Goal: Task Accomplishment & Management: Manage account settings

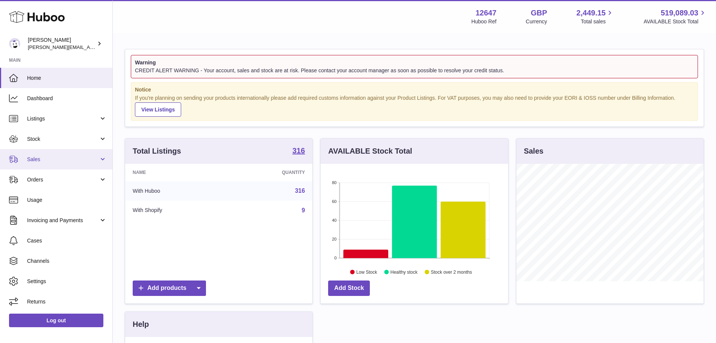
click at [36, 158] on span "Sales" at bounding box center [63, 159] width 72 height 7
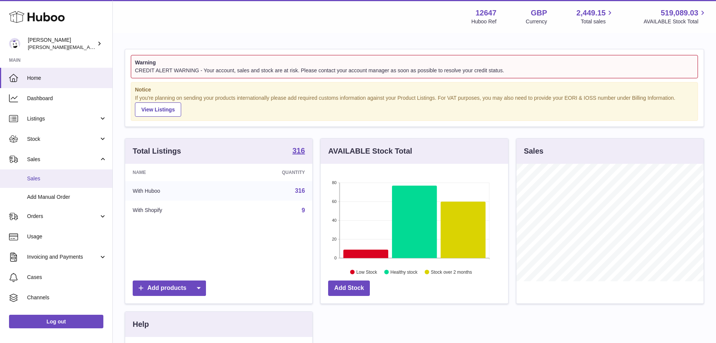
click at [52, 174] on link "Sales" at bounding box center [56, 178] width 112 height 18
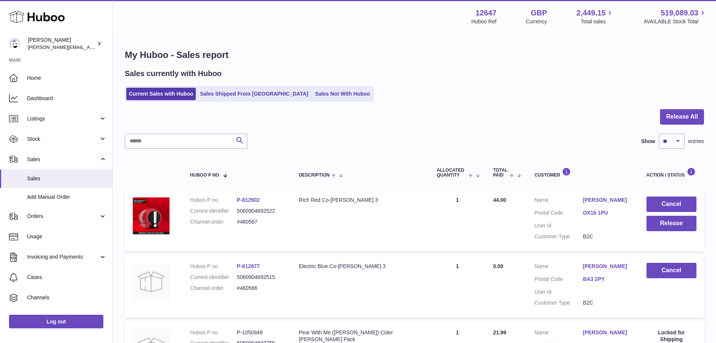
click at [308, 82] on div "Sales currently with Huboo Current Sales with Huboo Sales Shipped From Huboo Sa…" at bounding box center [414, 84] width 579 height 33
click at [312, 99] on link "Sales Not With Huboo" at bounding box center [342, 94] width 60 height 12
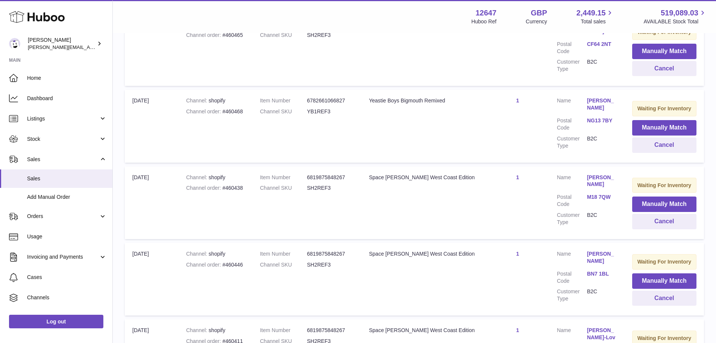
scroll to position [146, 0]
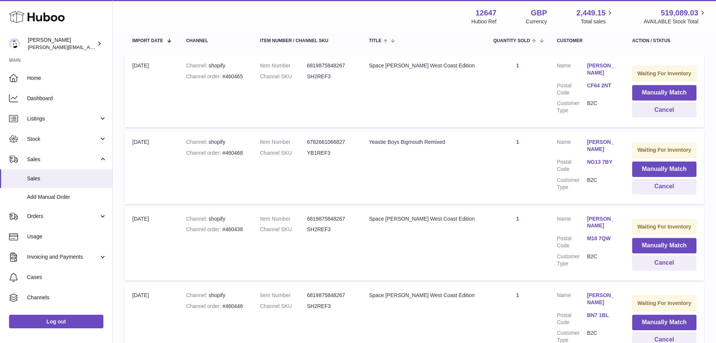
click at [322, 151] on dd "YB1REF3" at bounding box center [330, 152] width 47 height 7
copy dd "YB1REF3"
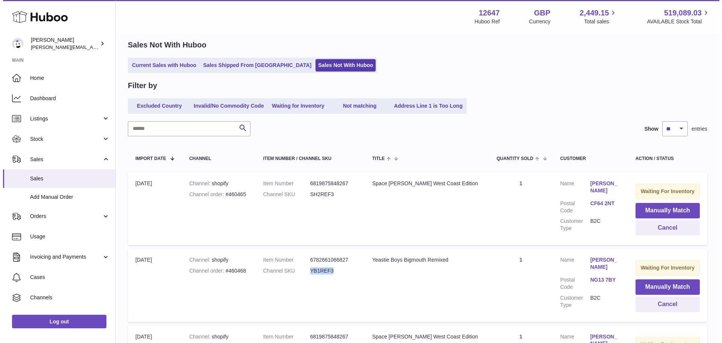
scroll to position [0, 0]
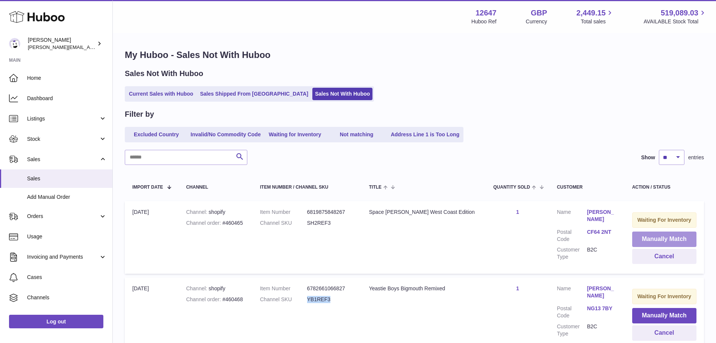
click at [652, 239] on button "Manually Match" at bounding box center [664, 238] width 64 height 15
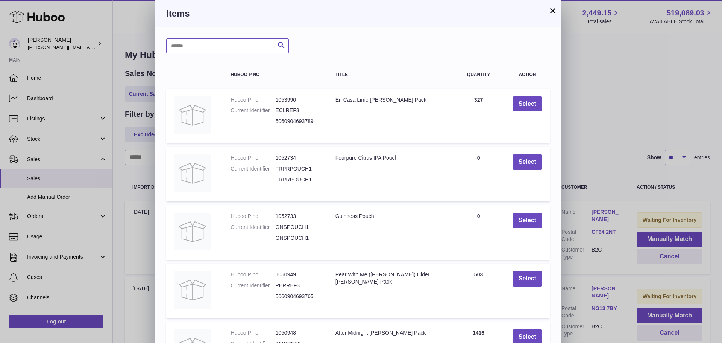
click at [217, 47] on input "text" at bounding box center [227, 45] width 123 height 15
type input "****"
click at [282, 48] on icon "submit" at bounding box center [281, 45] width 9 height 9
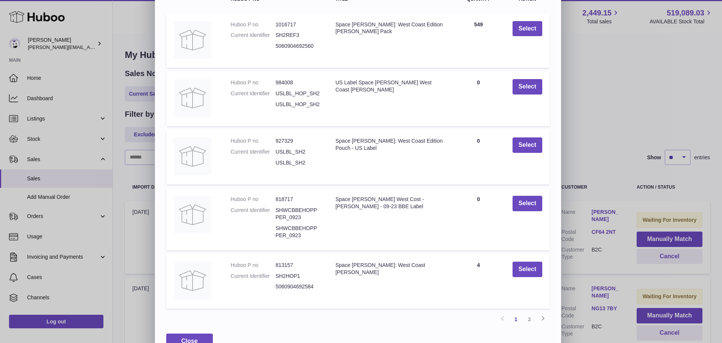
scroll to position [93, 0]
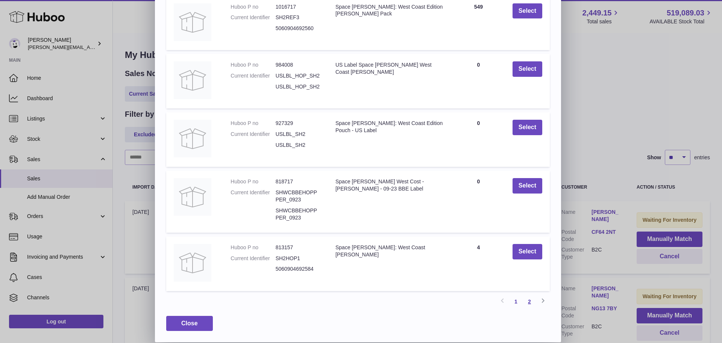
click at [533, 299] on link "2" at bounding box center [530, 301] width 14 height 14
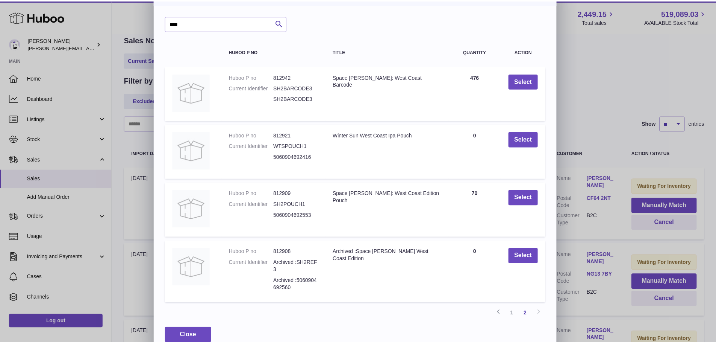
scroll to position [35, 0]
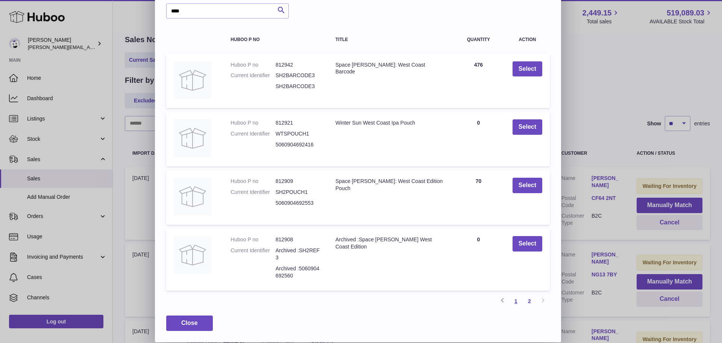
click at [518, 298] on link "1" at bounding box center [516, 301] width 14 height 14
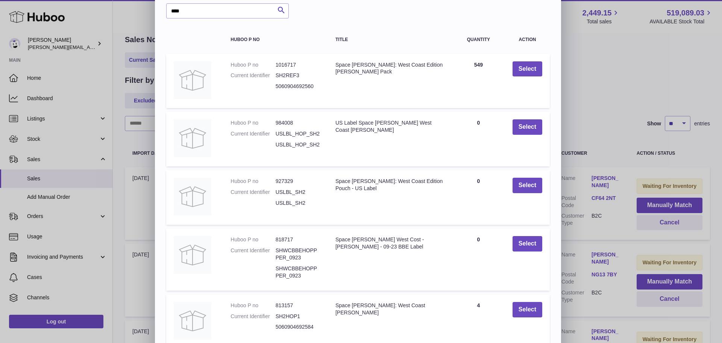
click at [531, 60] on td "Select" at bounding box center [527, 81] width 45 height 55
click at [532, 65] on button "Select" at bounding box center [527, 68] width 30 height 15
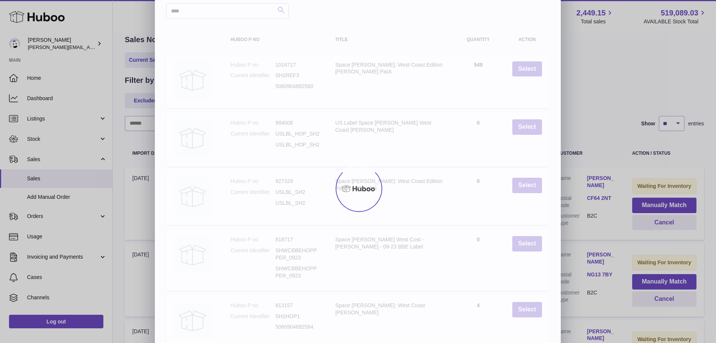
scroll to position [0, 0]
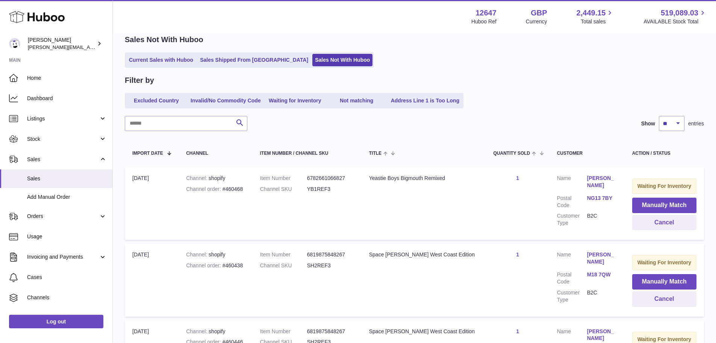
click at [333, 188] on dd "YB1REF3" at bounding box center [330, 188] width 47 height 7
drag, startPoint x: 458, startPoint y: 176, endPoint x: 379, endPoint y: 178, distance: 78.6
click at [379, 178] on td "Title Yeastie Boys Bigmouth Remixed" at bounding box center [424, 203] width 124 height 73
copy div "Yeastie Boys Bigmouth Remixed"
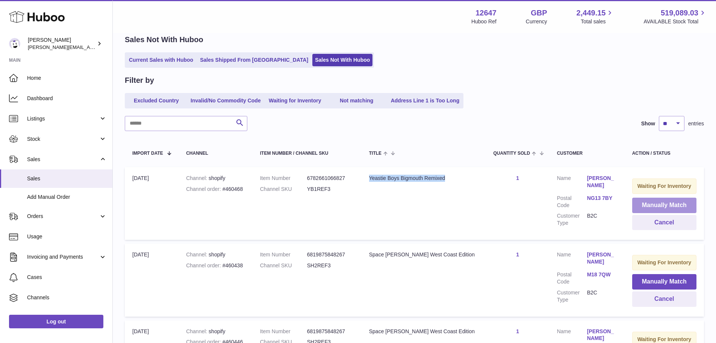
click at [671, 200] on button "Manually Match" at bounding box center [664, 204] width 64 height 15
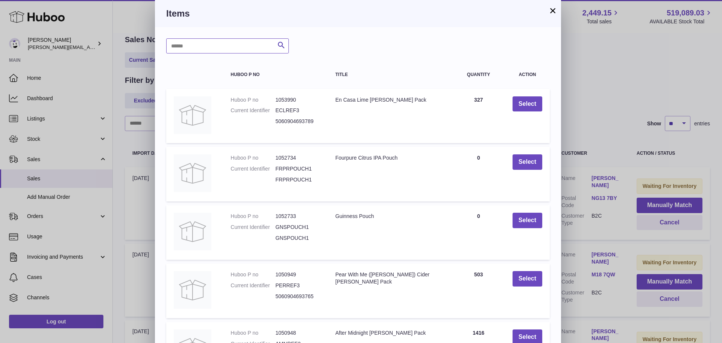
click at [250, 53] on input "text" at bounding box center [227, 45] width 123 height 15
paste input "**********"
type input "**********"
click at [281, 47] on icon "submit" at bounding box center [281, 45] width 9 height 9
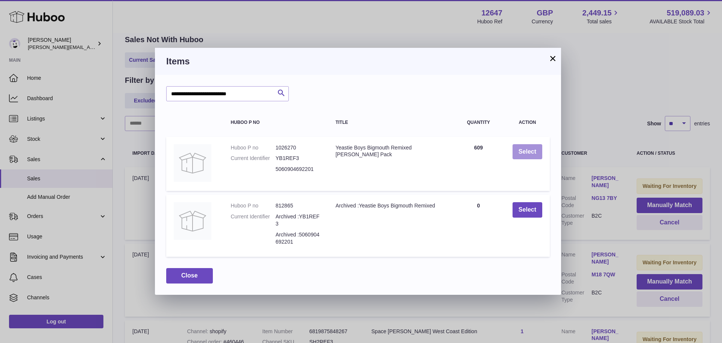
click at [526, 148] on button "Select" at bounding box center [527, 151] width 30 height 15
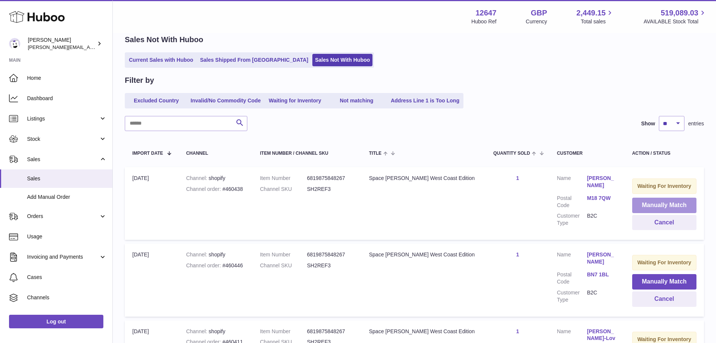
click at [634, 207] on button "Manually Match" at bounding box center [664, 204] width 64 height 15
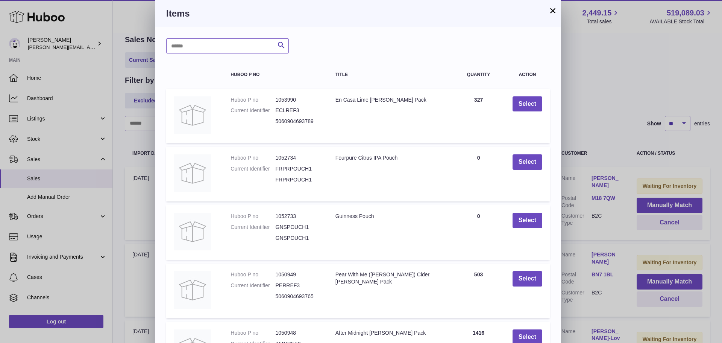
click at [202, 50] on input "text" at bounding box center [227, 45] width 123 height 15
type input "**********"
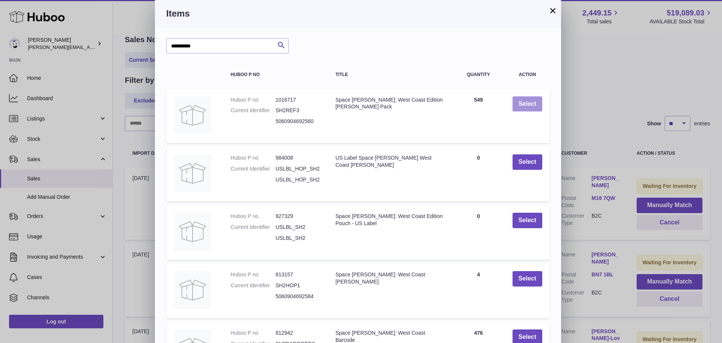
click at [523, 107] on button "Select" at bounding box center [527, 103] width 30 height 15
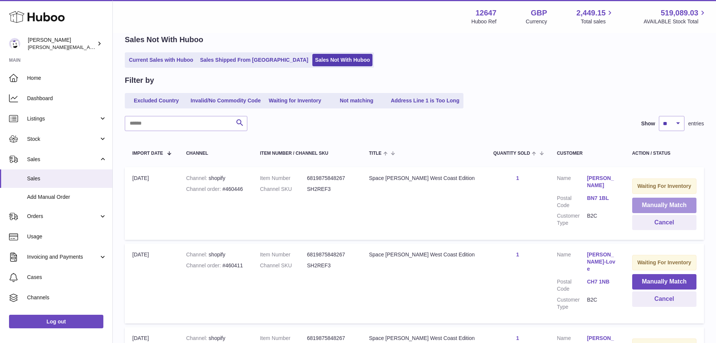
click at [640, 206] on button "Manually Match" at bounding box center [664, 204] width 64 height 15
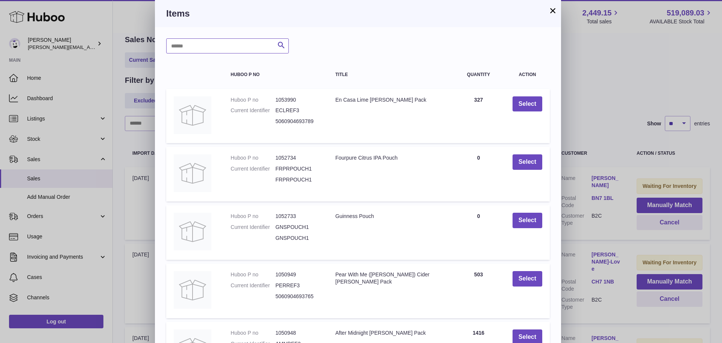
click at [211, 45] on input "text" at bounding box center [227, 45] width 123 height 15
type input "**********"
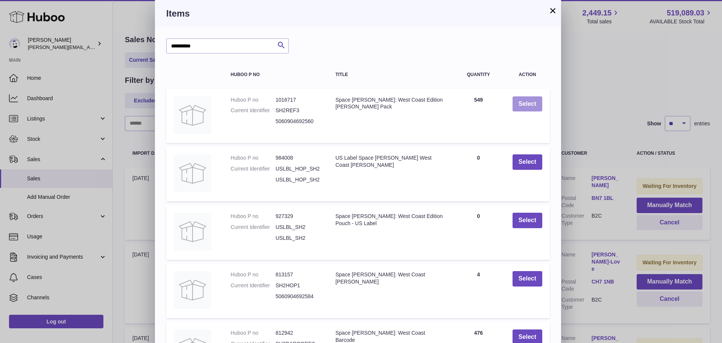
click at [532, 102] on button "Select" at bounding box center [527, 103] width 30 height 15
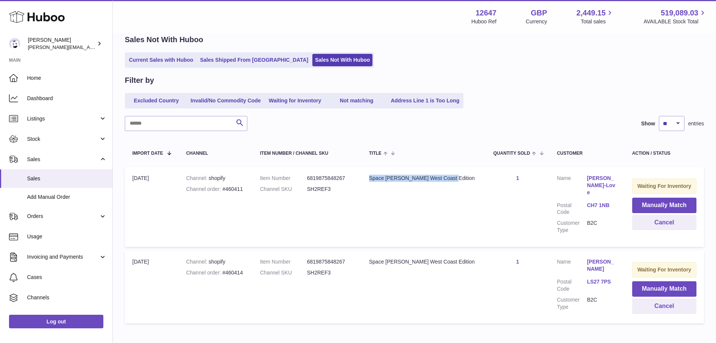
drag, startPoint x: 464, startPoint y: 175, endPoint x: 379, endPoint y: 174, distance: 84.2
click at [379, 174] on td "Title Space Hopper West Coast Edition" at bounding box center [424, 207] width 124 height 80
copy div "Space Hopper West Coast Edition"
click at [635, 203] on button "Manually Match" at bounding box center [664, 204] width 64 height 15
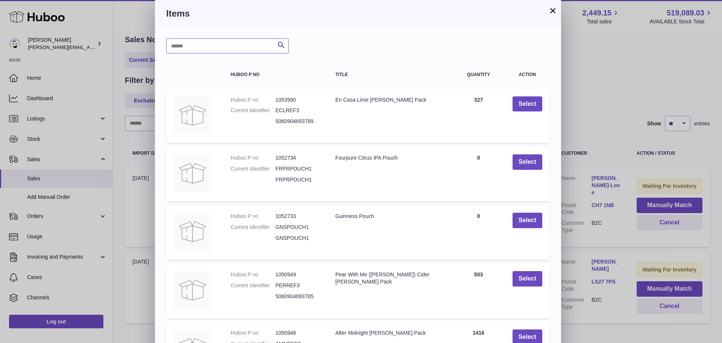
click at [227, 50] on input "text" at bounding box center [227, 45] width 123 height 15
paste input "**********"
click at [284, 46] on icon "submit" at bounding box center [281, 45] width 9 height 9
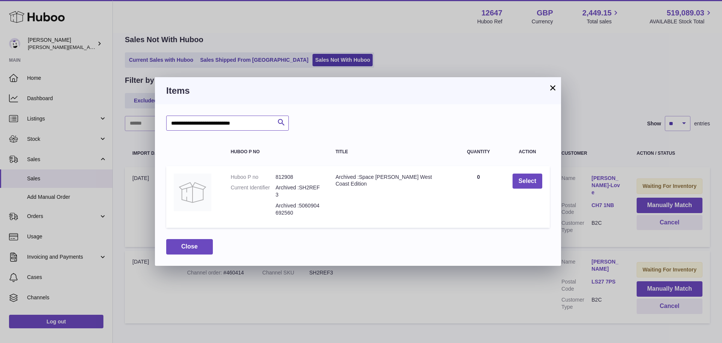
click at [252, 120] on input "**********" at bounding box center [227, 122] width 123 height 15
drag, startPoint x: 257, startPoint y: 120, endPoint x: 161, endPoint y: 124, distance: 96.3
click at [161, 124] on div "**********" at bounding box center [358, 184] width 406 height 161
type input "**********"
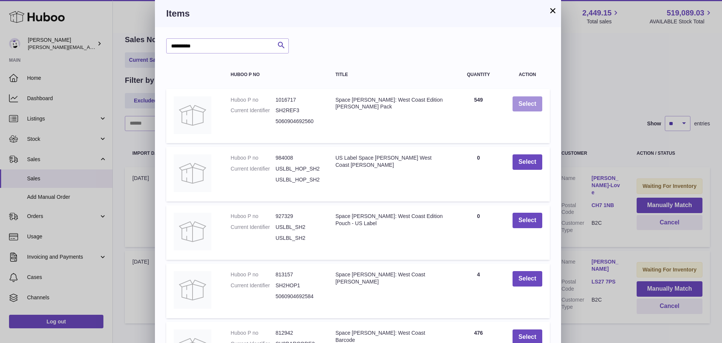
click at [531, 99] on button "Select" at bounding box center [527, 103] width 30 height 15
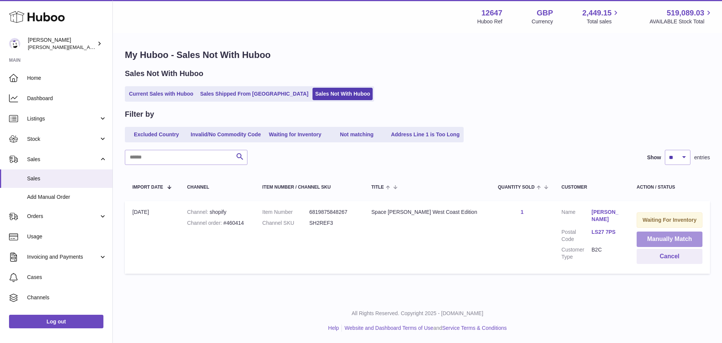
click at [665, 236] on button "Manually Match" at bounding box center [670, 238] width 66 height 15
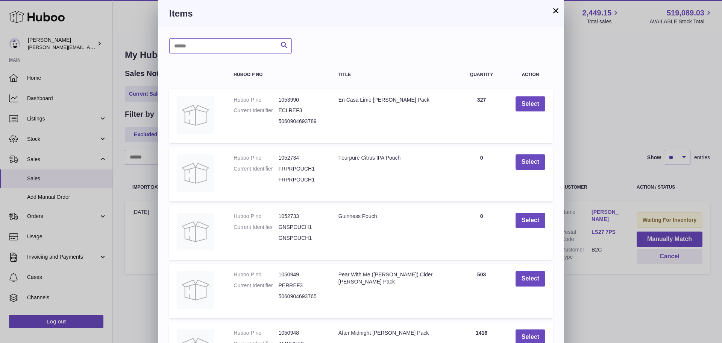
click at [230, 43] on input "text" at bounding box center [230, 45] width 123 height 15
type input "**********"
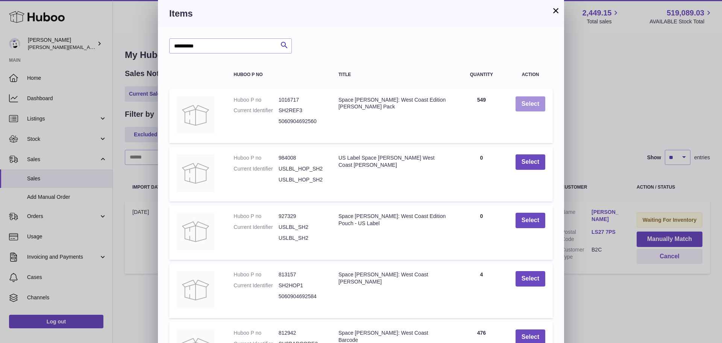
click at [521, 108] on button "Select" at bounding box center [530, 103] width 30 height 15
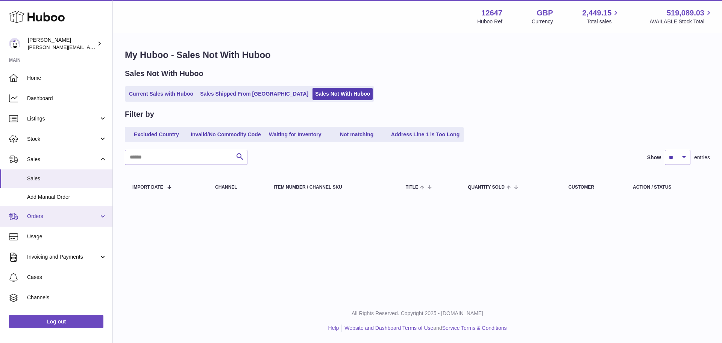
click at [55, 217] on span "Orders" at bounding box center [63, 215] width 72 height 7
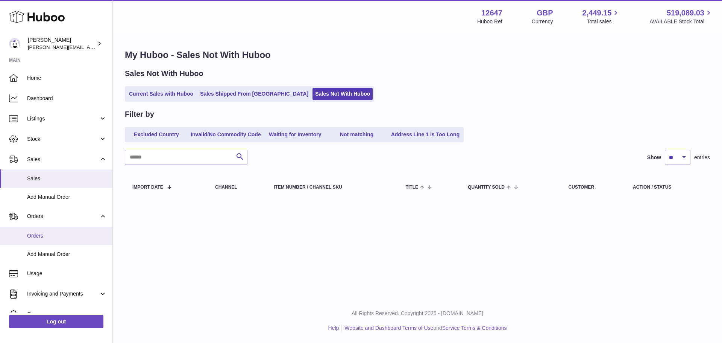
click at [59, 232] on span "Orders" at bounding box center [67, 235] width 80 height 7
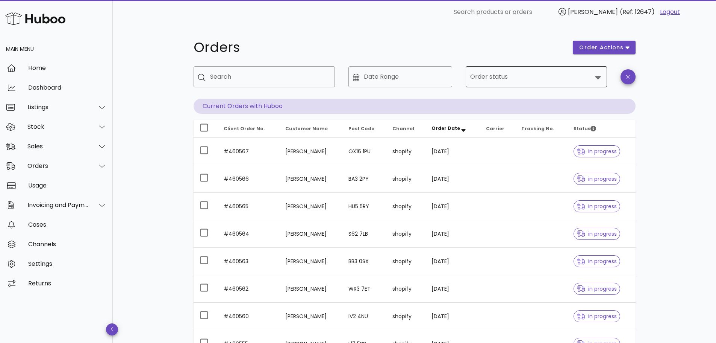
click at [503, 79] on input "Order status" at bounding box center [531, 77] width 122 height 12
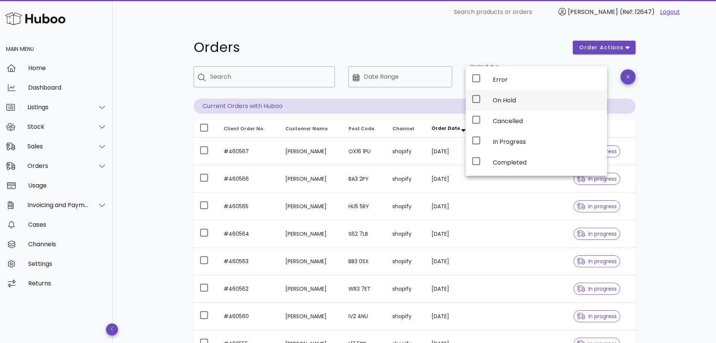
click at [497, 102] on div "On Hold" at bounding box center [547, 100] width 108 height 7
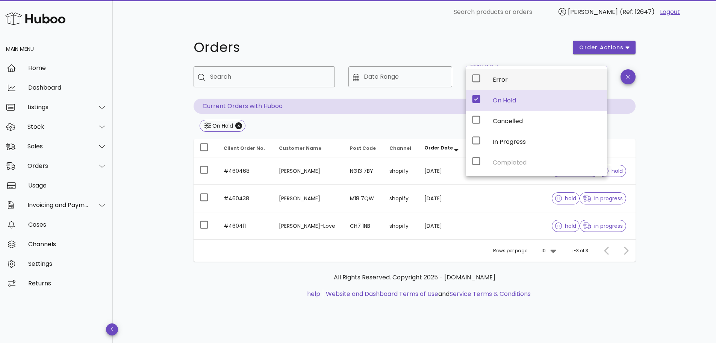
click at [494, 78] on div "Error" at bounding box center [547, 79] width 108 height 7
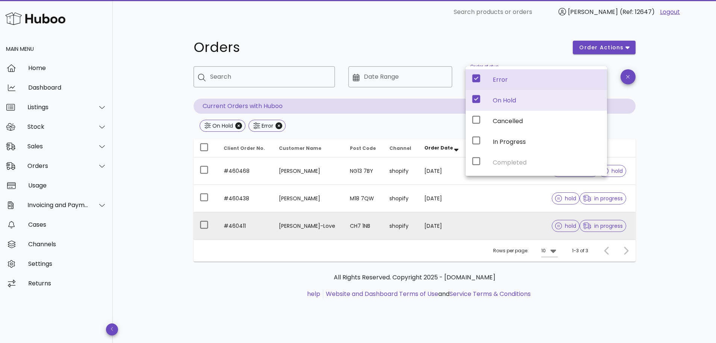
click at [375, 228] on td "CH7 1NB" at bounding box center [363, 225] width 39 height 27
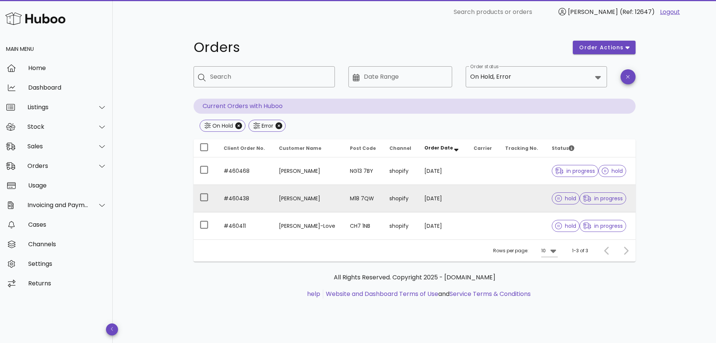
click at [283, 191] on td "Ray Corlett" at bounding box center [308, 198] width 71 height 27
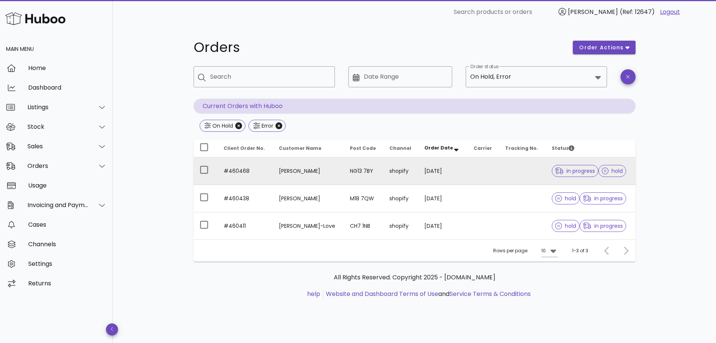
click at [269, 165] on td "#460468" at bounding box center [245, 170] width 55 height 27
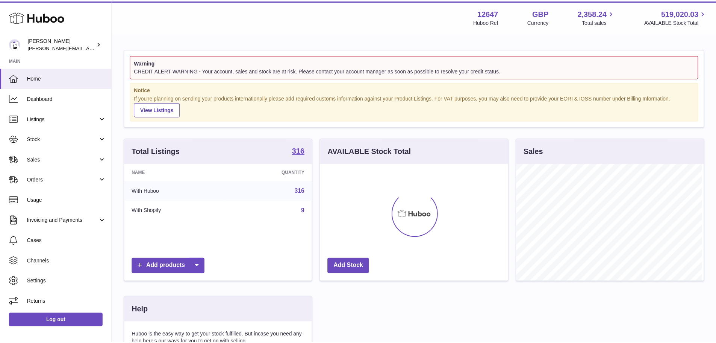
scroll to position [117, 189]
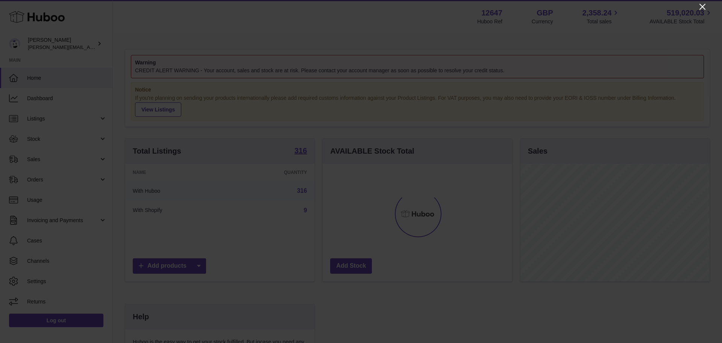
click at [703, 5] on icon "Close" at bounding box center [702, 6] width 9 height 9
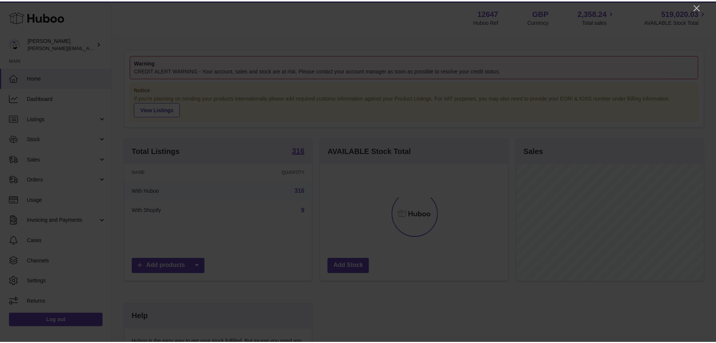
scroll to position [375848, 375778]
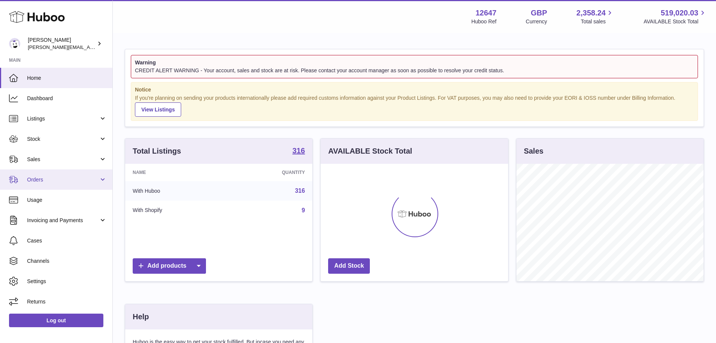
click at [60, 172] on link "Orders" at bounding box center [56, 179] width 112 height 20
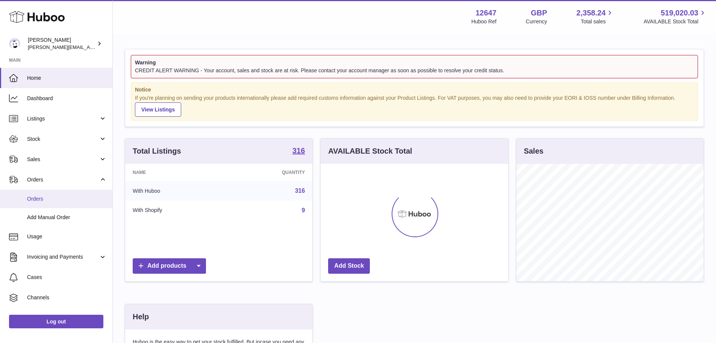
click at [66, 193] on link "Orders" at bounding box center [56, 198] width 112 height 18
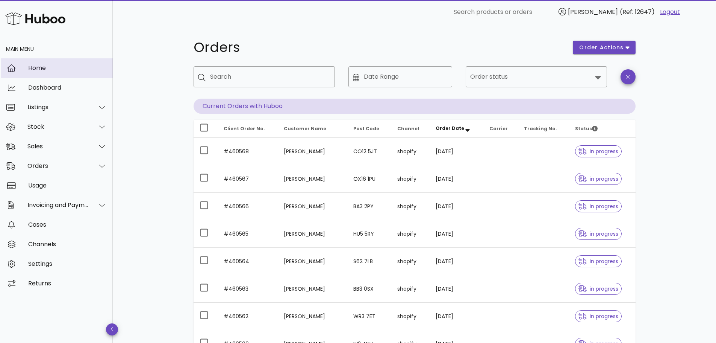
click at [50, 65] on div "Home" at bounding box center [67, 67] width 79 height 7
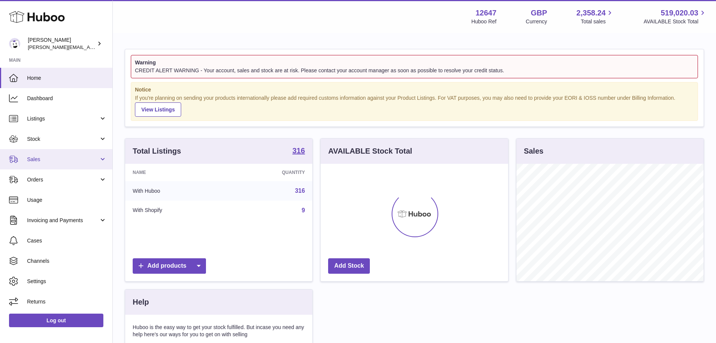
scroll to position [117, 188]
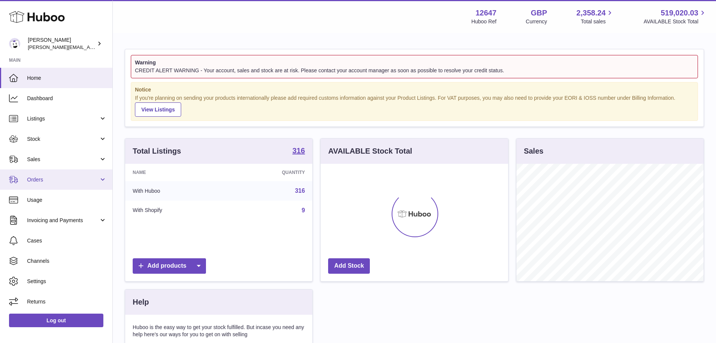
click at [70, 188] on link "Orders" at bounding box center [56, 179] width 112 height 20
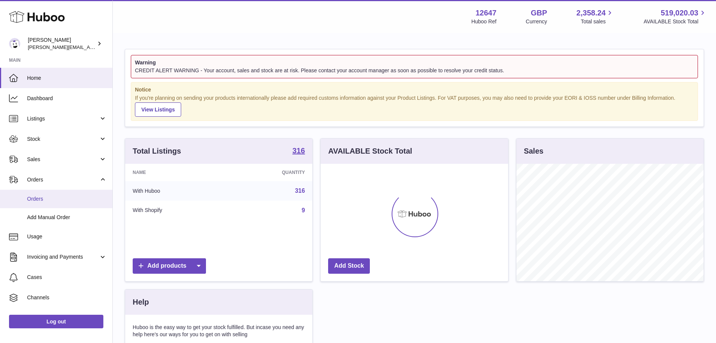
click at [70, 200] on span "Orders" at bounding box center [67, 198] width 80 height 7
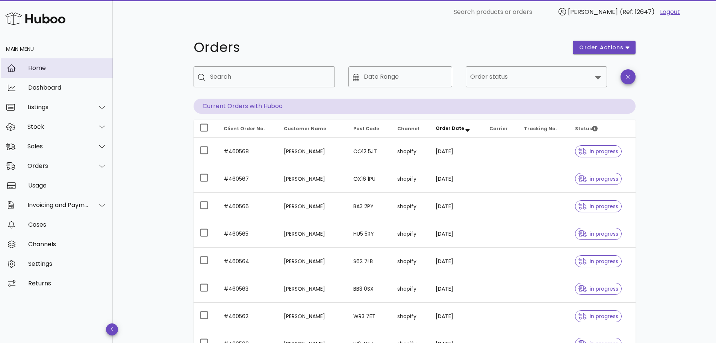
click at [35, 63] on div "Home" at bounding box center [67, 68] width 79 height 16
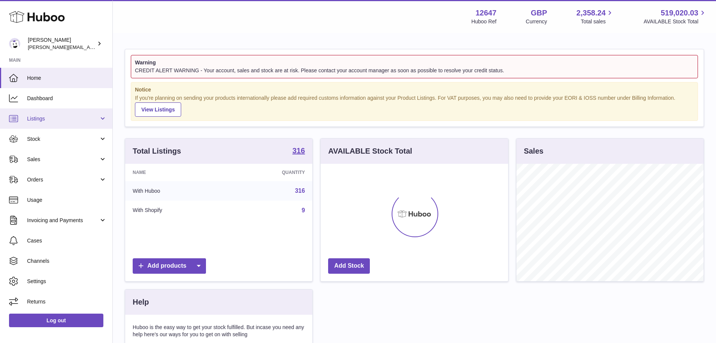
scroll to position [117, 188]
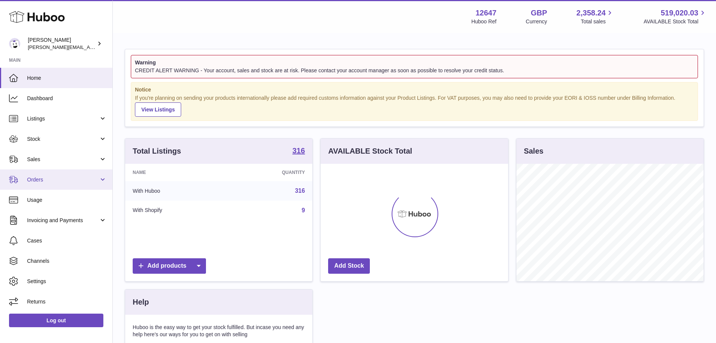
click at [62, 177] on span "Orders" at bounding box center [63, 179] width 72 height 7
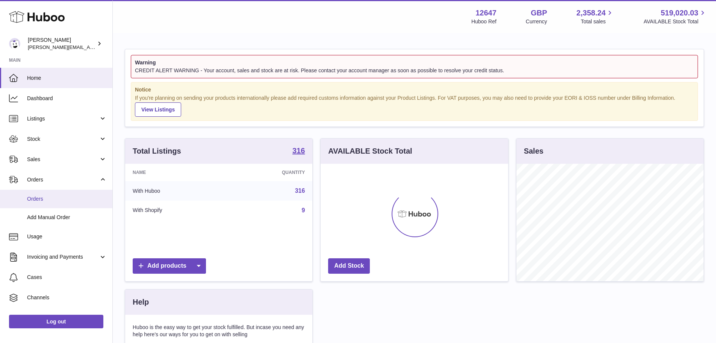
click at [71, 197] on span "Orders" at bounding box center [67, 198] width 80 height 7
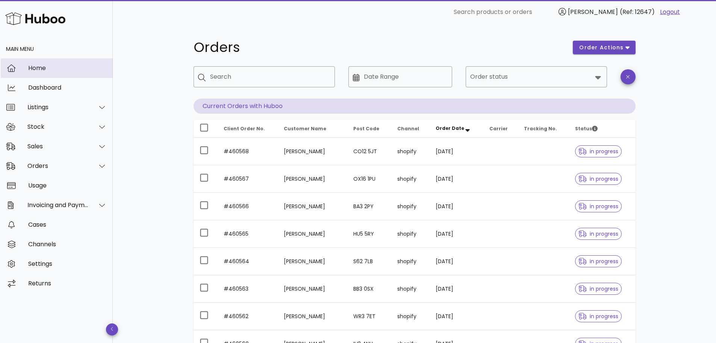
click at [60, 71] on div "Home" at bounding box center [67, 67] width 79 height 7
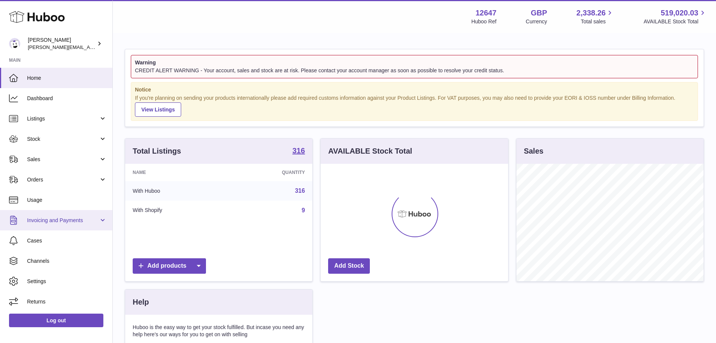
scroll to position [117, 188]
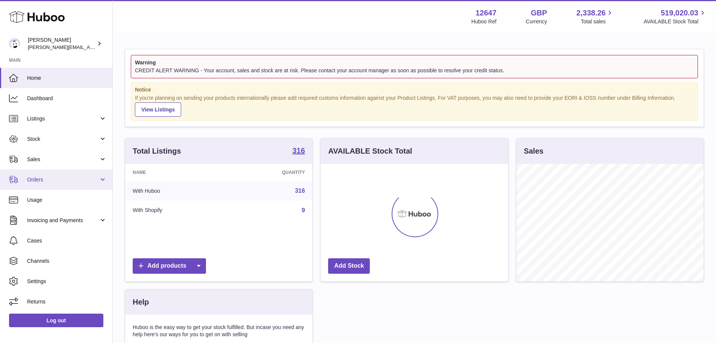
click at [71, 183] on link "Orders" at bounding box center [56, 179] width 112 height 20
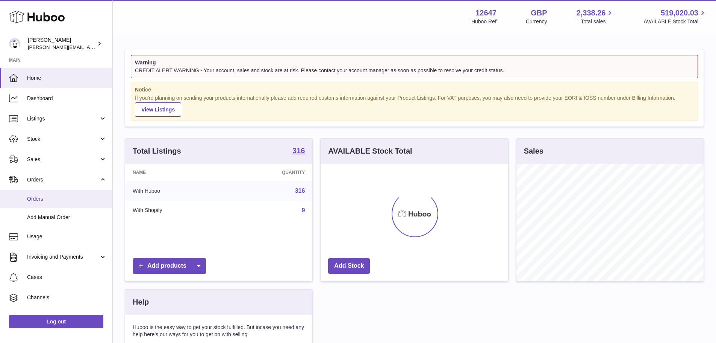
click at [71, 192] on link "Orders" at bounding box center [56, 198] width 112 height 18
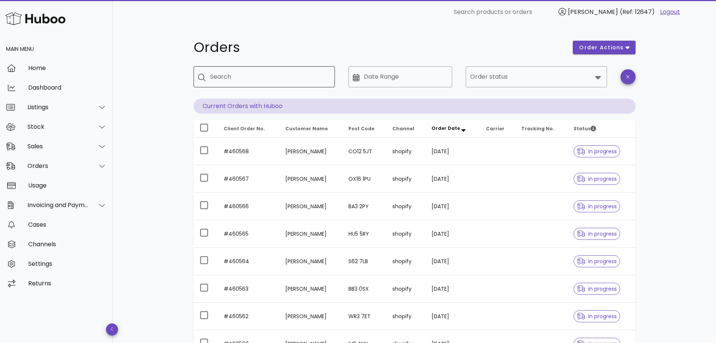
click at [296, 71] on input "Search" at bounding box center [269, 77] width 119 height 12
type input "******"
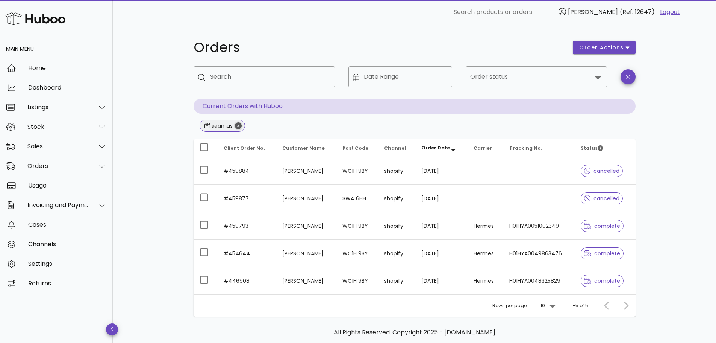
click at [238, 126] on icon "Close" at bounding box center [238, 125] width 7 height 7
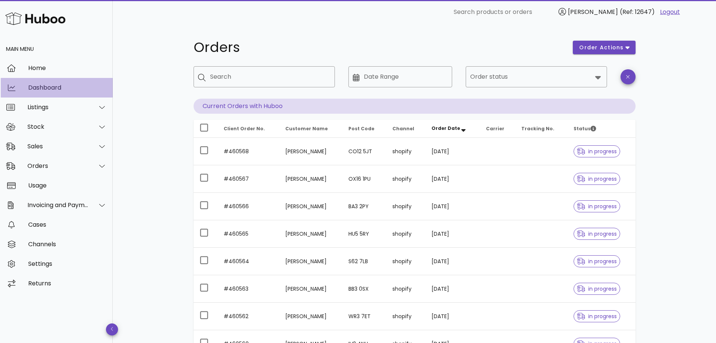
click at [46, 89] on div "Dashboard" at bounding box center [67, 87] width 79 height 7
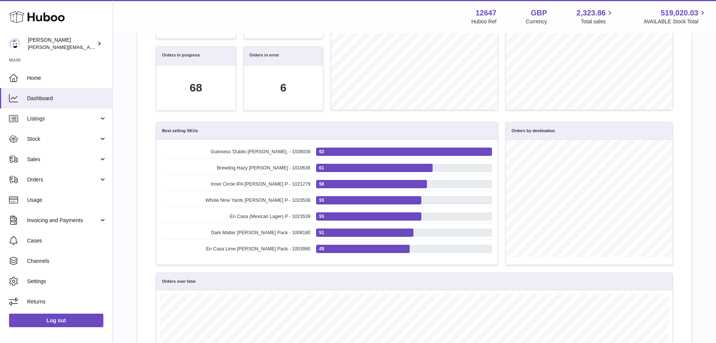
scroll to position [86, 509]
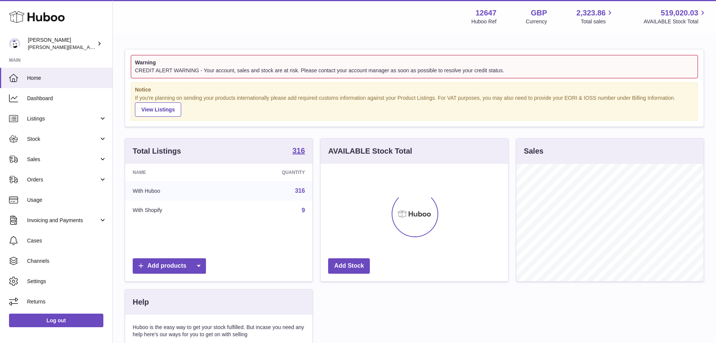
scroll to position [117, 188]
click at [77, 179] on span "Orders" at bounding box center [63, 179] width 72 height 7
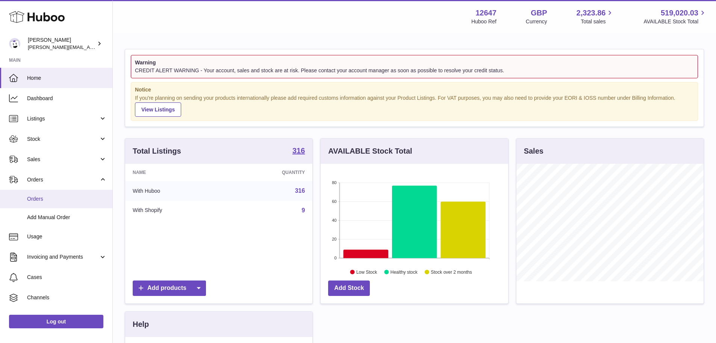
click at [74, 200] on span "Orders" at bounding box center [67, 198] width 80 height 7
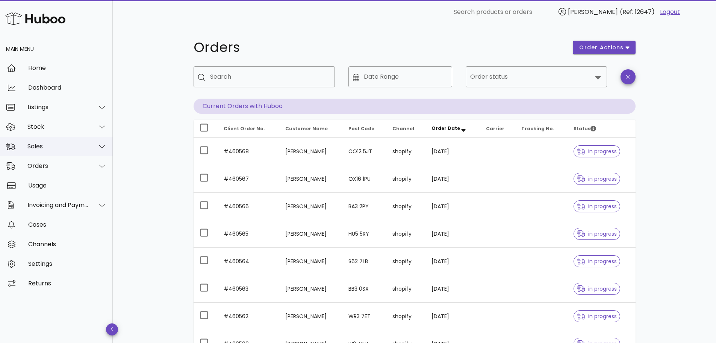
click at [66, 149] on div "Sales" at bounding box center [57, 145] width 61 height 7
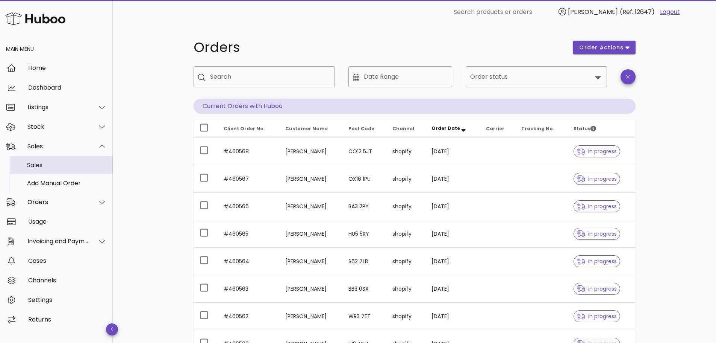
click at [65, 162] on div "Sales" at bounding box center [67, 164] width 80 height 7
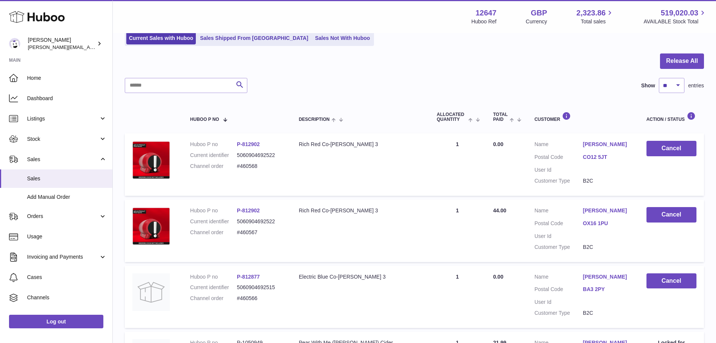
scroll to position [38, 0]
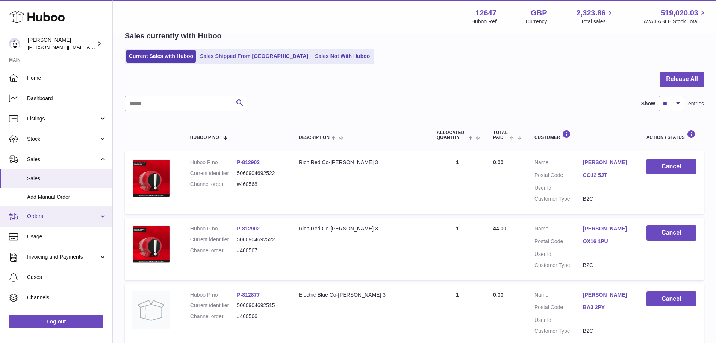
click at [65, 218] on span "Orders" at bounding box center [63, 215] width 72 height 7
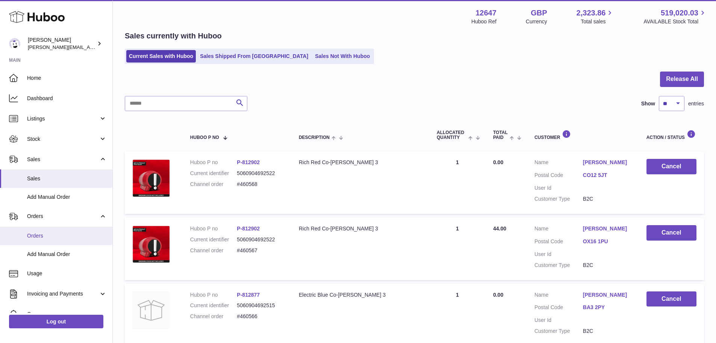
click at [66, 227] on link "Orders" at bounding box center [56, 235] width 112 height 18
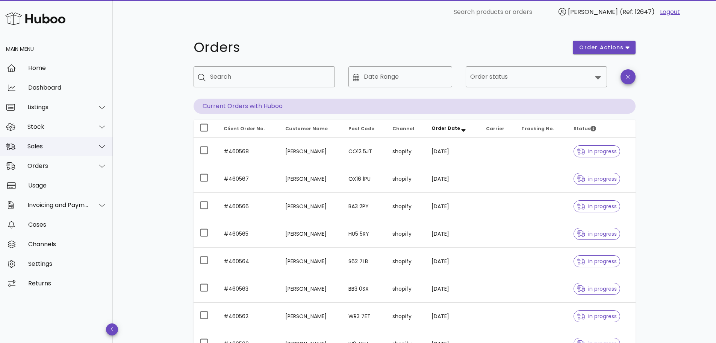
click at [33, 144] on div "Sales" at bounding box center [57, 145] width 61 height 7
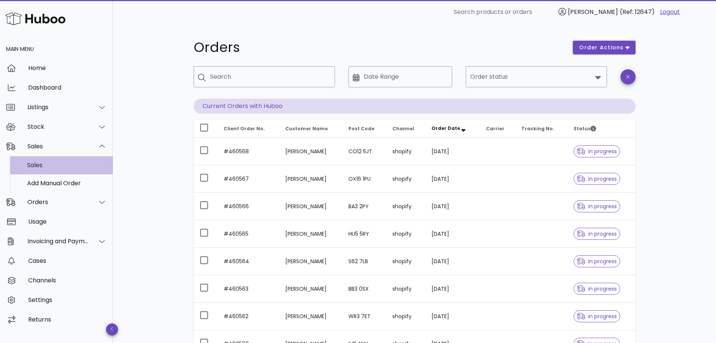
click at [36, 160] on div "Sales" at bounding box center [67, 165] width 80 height 16
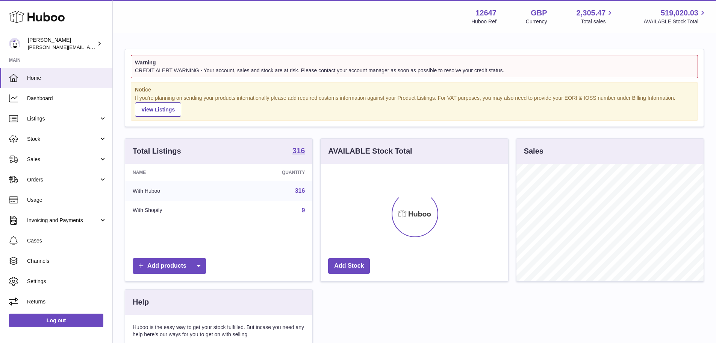
scroll to position [117, 188]
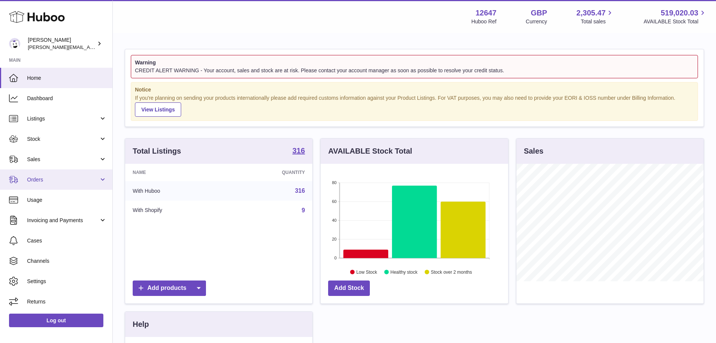
click at [77, 184] on link "Orders" at bounding box center [56, 179] width 112 height 20
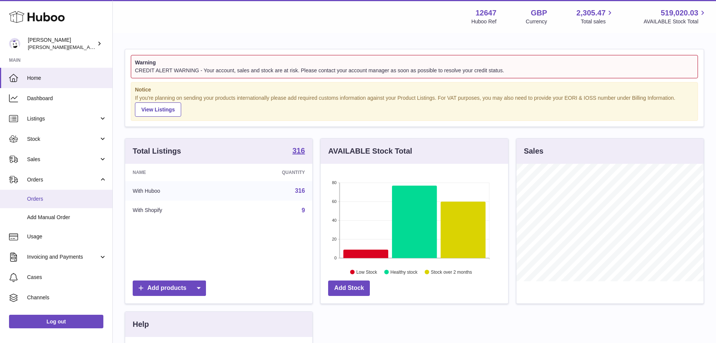
click at [77, 199] on span "Orders" at bounding box center [67, 198] width 80 height 7
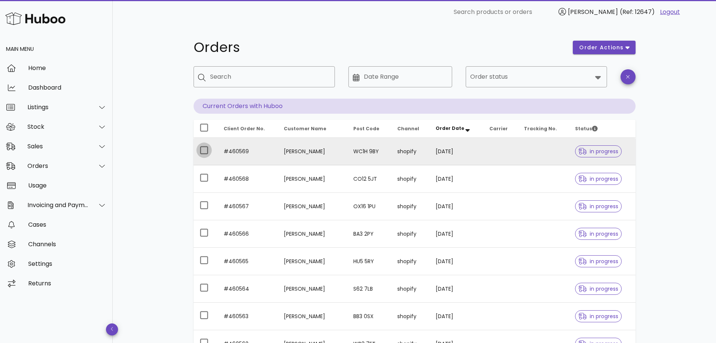
click at [208, 147] on div at bounding box center [204, 150] width 13 height 13
click at [609, 45] on span "order actions" at bounding box center [601, 48] width 45 height 8
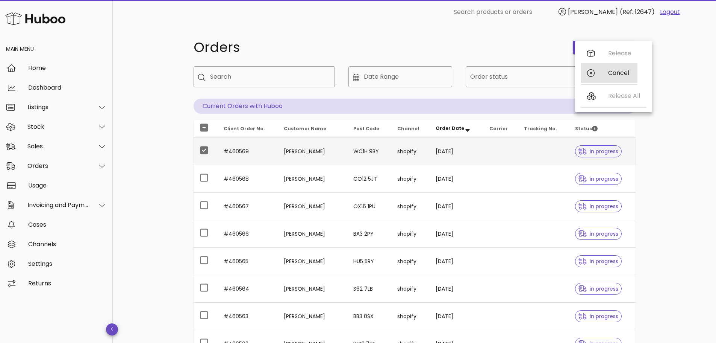
click at [611, 73] on div "Cancel" at bounding box center [619, 72] width 23 height 7
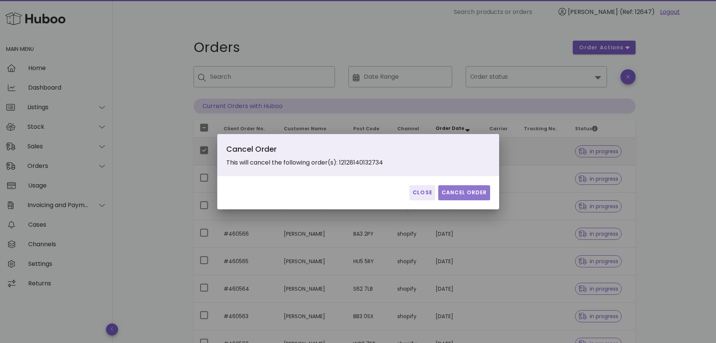
click at [473, 198] on button "Cancel Order" at bounding box center [464, 192] width 52 height 15
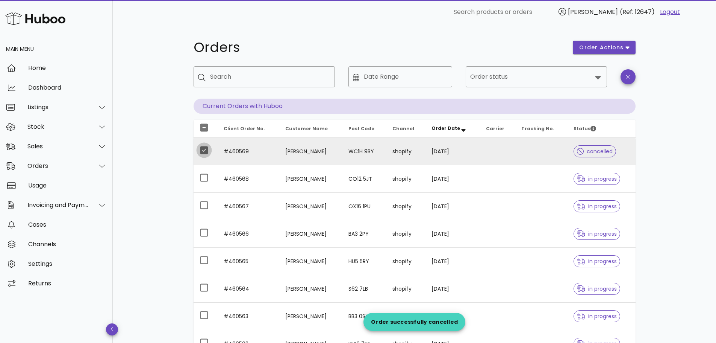
click at [202, 147] on div at bounding box center [204, 150] width 13 height 13
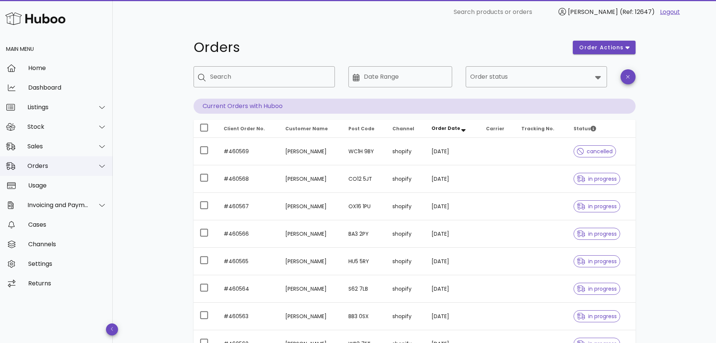
click at [58, 167] on div "Orders" at bounding box center [57, 165] width 61 height 7
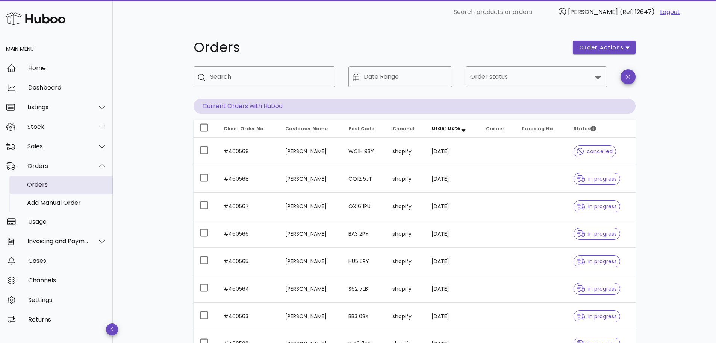
click at [64, 185] on div "Orders" at bounding box center [67, 184] width 80 height 7
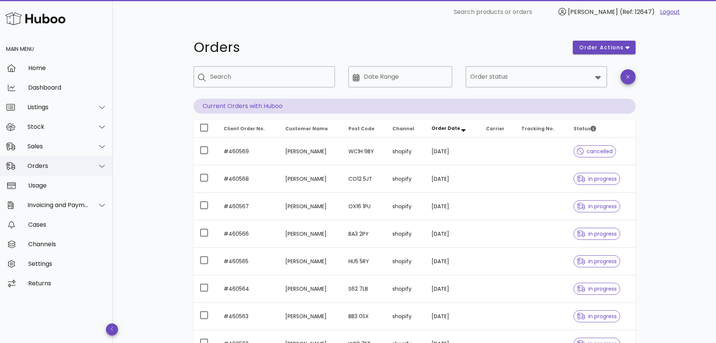
click at [59, 167] on div "Orders" at bounding box center [57, 165] width 61 height 7
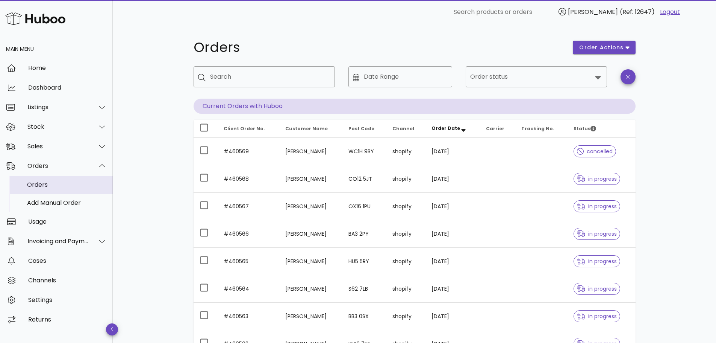
click at [62, 180] on div "Orders" at bounding box center [67, 184] width 80 height 16
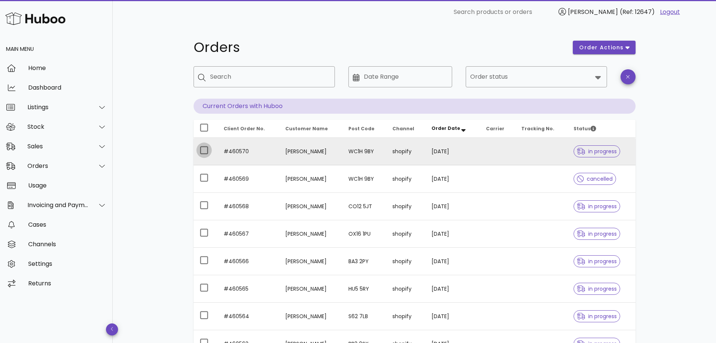
click at [200, 150] on div at bounding box center [204, 150] width 13 height 13
click at [616, 48] on span "order actions" at bounding box center [601, 48] width 45 height 8
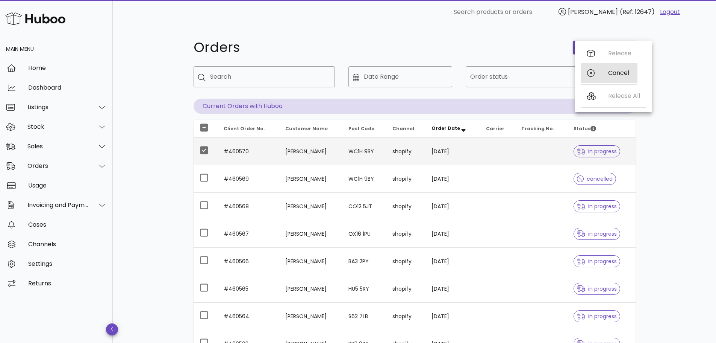
click at [611, 71] on div "Cancel" at bounding box center [619, 72] width 23 height 7
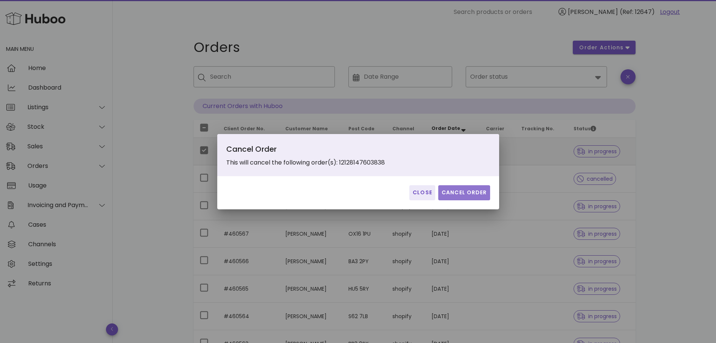
click at [462, 192] on span "Cancel Order" at bounding box center [464, 192] width 46 height 8
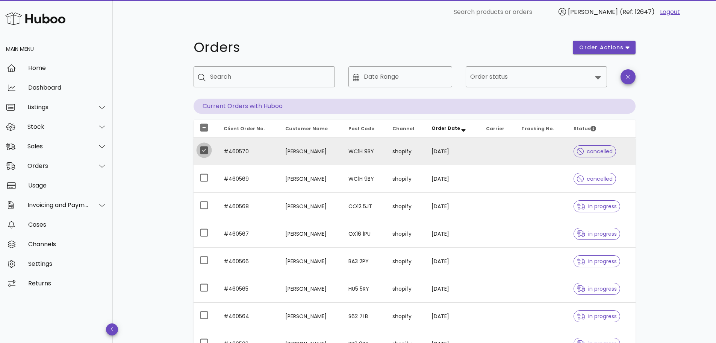
click at [205, 151] on div at bounding box center [204, 150] width 13 height 13
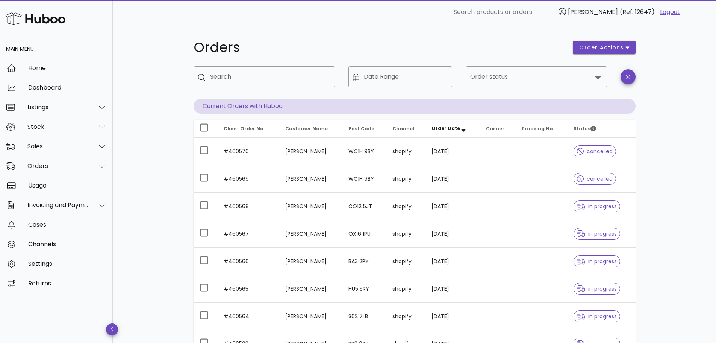
click at [61, 58] on div "Main Menu" at bounding box center [56, 49] width 113 height 18
click at [60, 63] on div "Home" at bounding box center [67, 68] width 79 height 16
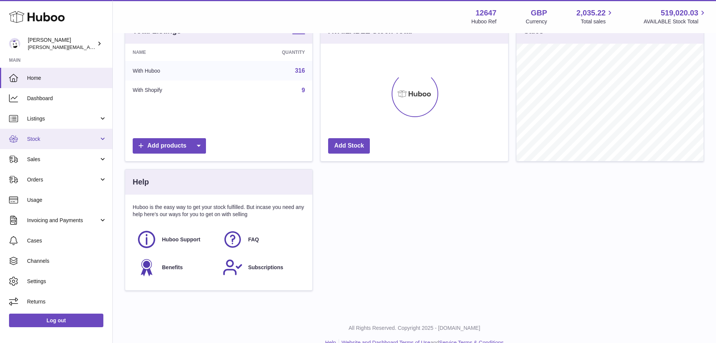
scroll to position [135, 0]
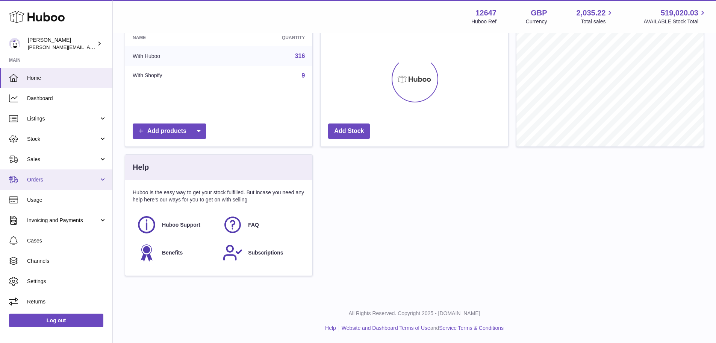
click at [58, 181] on span "Orders" at bounding box center [63, 179] width 72 height 7
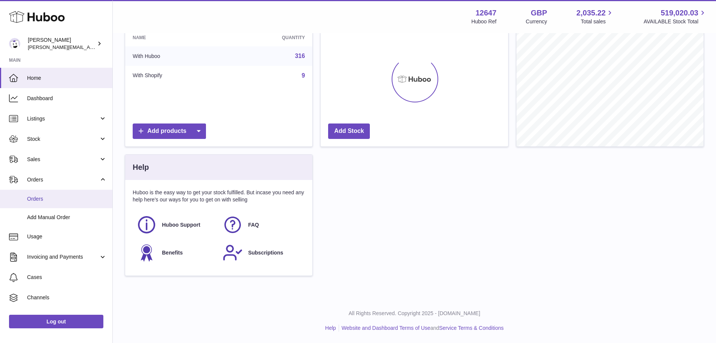
click at [58, 193] on link "Orders" at bounding box center [56, 198] width 112 height 18
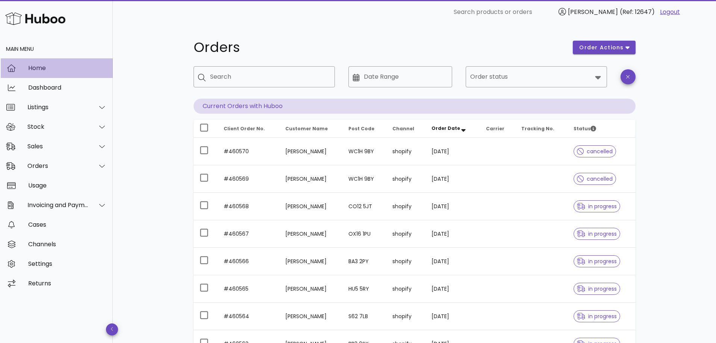
click at [67, 66] on div "Home" at bounding box center [67, 67] width 79 height 7
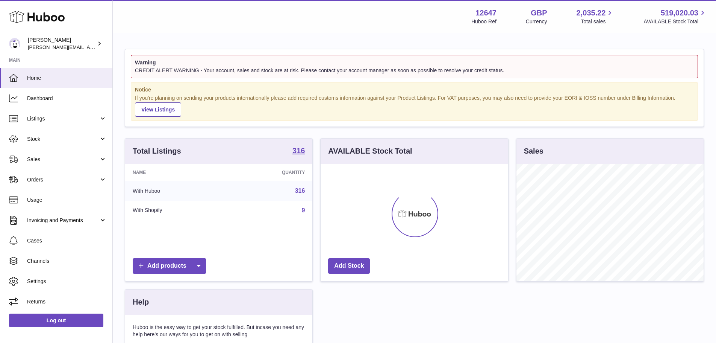
scroll to position [117, 188]
click at [57, 186] on link "Orders" at bounding box center [56, 179] width 112 height 20
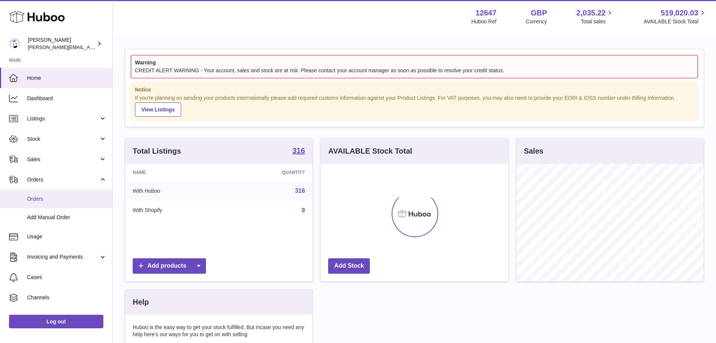
click at [61, 198] on span "Orders" at bounding box center [67, 198] width 80 height 7
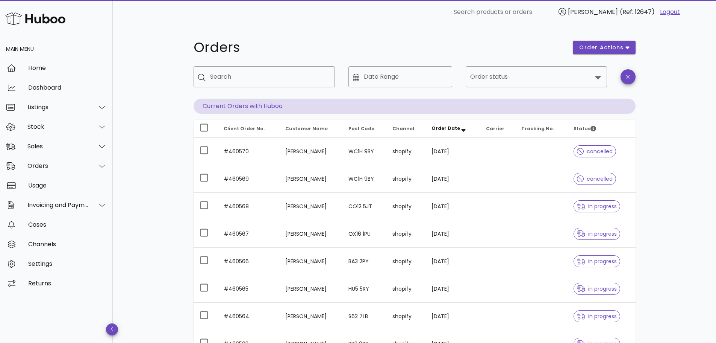
click at [264, 25] on div "Orders order actions ​ Search ​ Date Range ​ Order status Current Orders with H…" at bounding box center [415, 259] width 478 height 471
click at [62, 167] on div "Orders" at bounding box center [57, 165] width 61 height 7
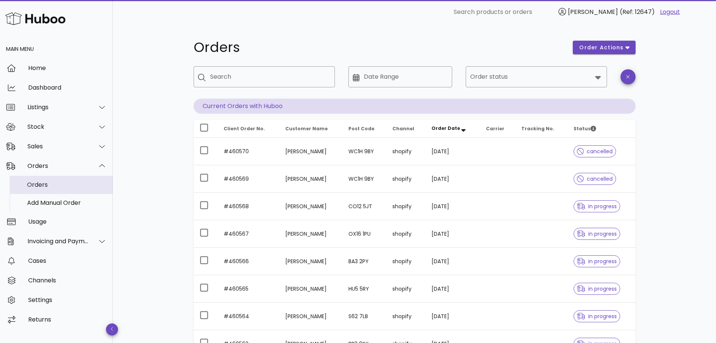
click at [66, 189] on div "Orders" at bounding box center [67, 184] width 80 height 16
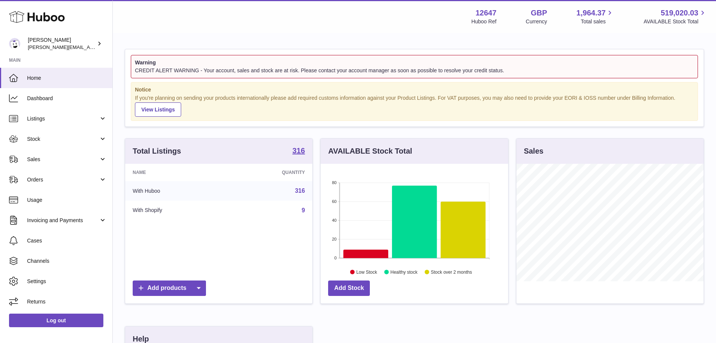
scroll to position [117, 188]
click at [47, 176] on span "Orders" at bounding box center [63, 179] width 72 height 7
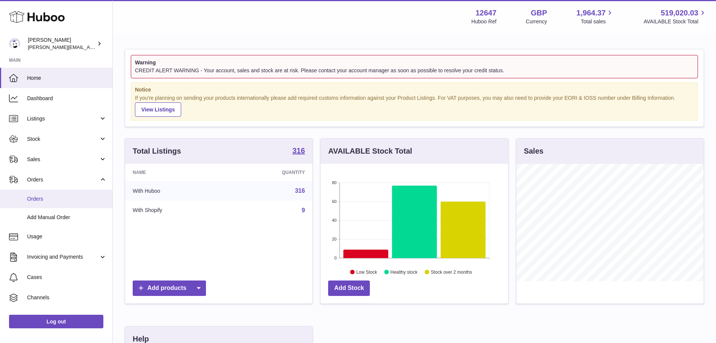
click at [53, 200] on span "Orders" at bounding box center [67, 198] width 80 height 7
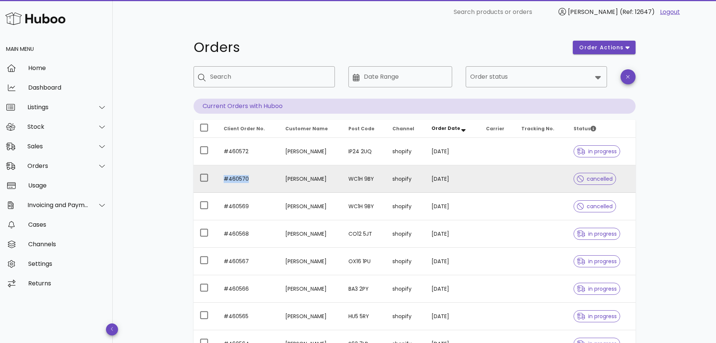
drag, startPoint x: 248, startPoint y: 179, endPoint x: 224, endPoint y: 180, distance: 23.8
click at [224, 180] on td "#460570" at bounding box center [249, 178] width 62 height 27
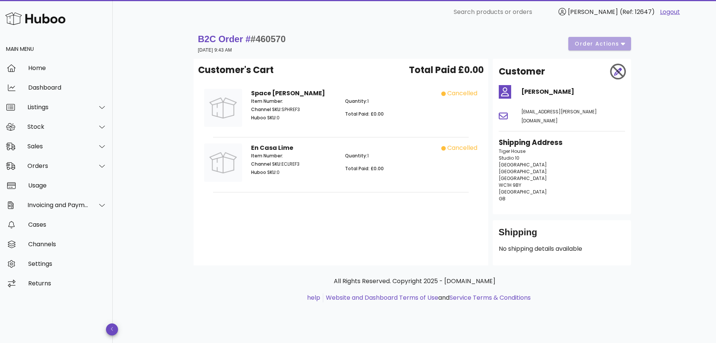
drag, startPoint x: 224, startPoint y: 180, endPoint x: 261, endPoint y: 202, distance: 42.1
click at [261, 202] on div "Customer's Cart Total Paid £0.00 Space [PERSON_NAME] Item Number: Channel SKU: …" at bounding box center [341, 162] width 295 height 206
drag, startPoint x: 294, startPoint y: 36, endPoint x: 257, endPoint y: 44, distance: 38.0
click at [257, 44] on div "B2C Order # #460570 [DATE] 9:43 AM order actions" at bounding box center [414, 43] width 433 height 21
copy span "460570"
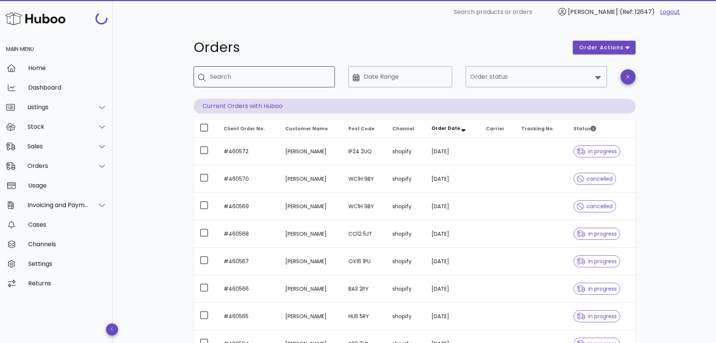
click at [219, 81] on input "Search" at bounding box center [269, 77] width 119 height 12
paste input "******"
type input "******"
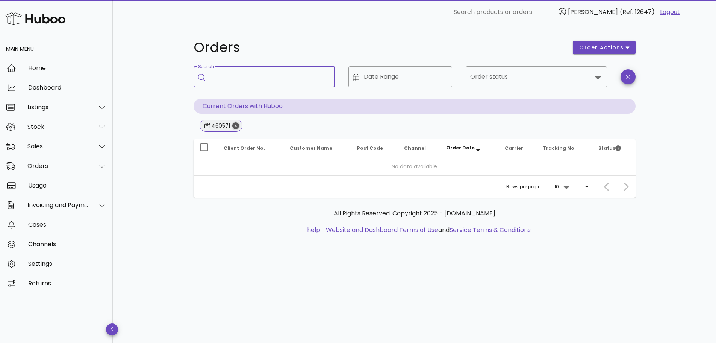
click at [236, 127] on icon "Close" at bounding box center [235, 125] width 7 height 7
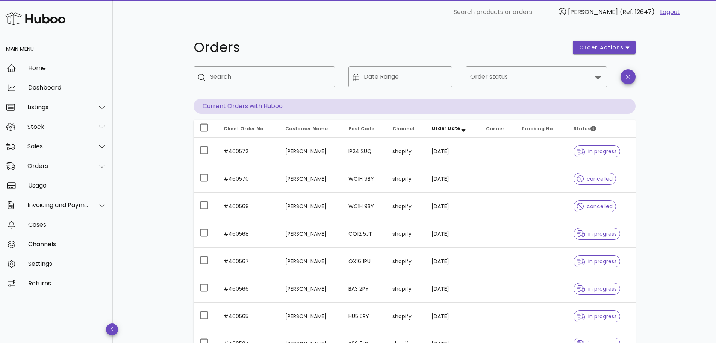
click at [151, 132] on div "Orders order actions ​ Search ​ Date Range ​ Order status Current Orders with H…" at bounding box center [414, 259] width 603 height 471
click at [207, 78] on div at bounding box center [204, 77] width 12 height 9
paste input "******"
type input "******"
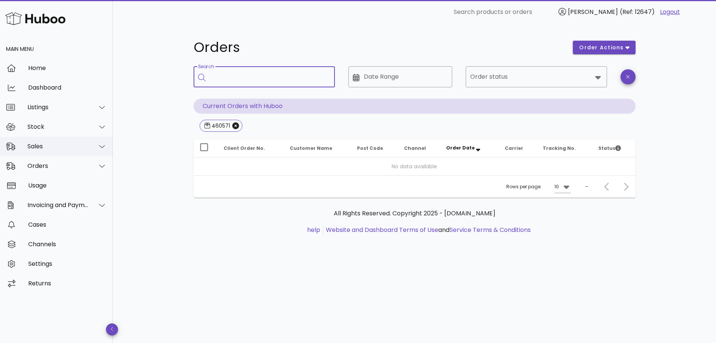
click at [62, 153] on div "Sales" at bounding box center [56, 146] width 113 height 20
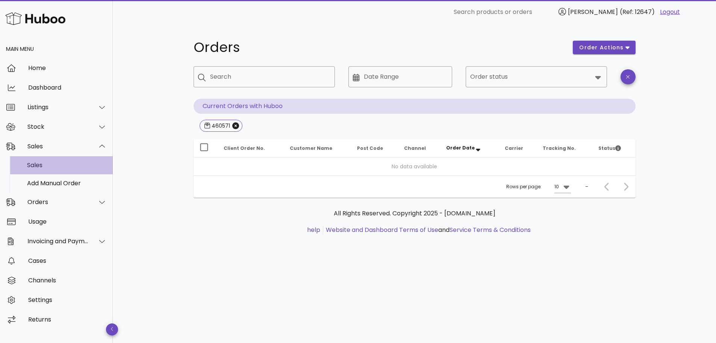
click at [63, 163] on div "Sales" at bounding box center [67, 164] width 80 height 7
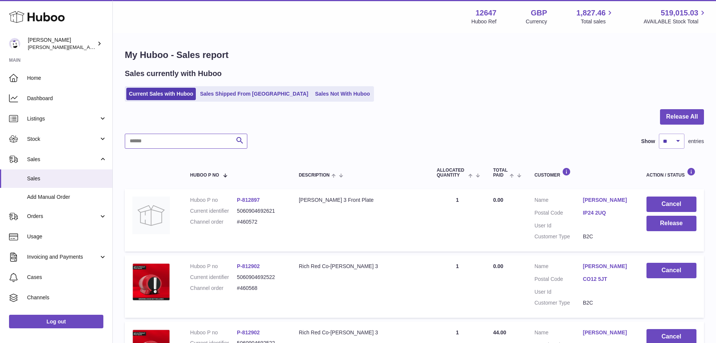
click at [203, 146] on input "text" at bounding box center [186, 140] width 123 height 15
paste input "******"
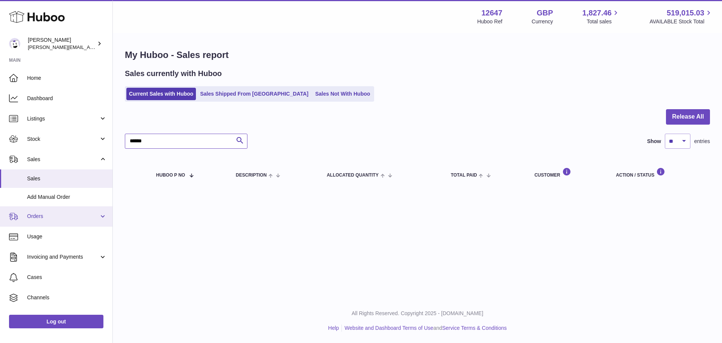
type input "******"
click at [64, 211] on link "Orders" at bounding box center [56, 216] width 112 height 20
click at [68, 221] on link "Orders" at bounding box center [56, 216] width 112 height 20
click at [68, 229] on ul "Home Dashboard Listings Not with Huboo Listings with Huboo Bundles Stock Stock …" at bounding box center [56, 208] width 112 height 280
click at [66, 220] on link "Orders" at bounding box center [56, 216] width 112 height 20
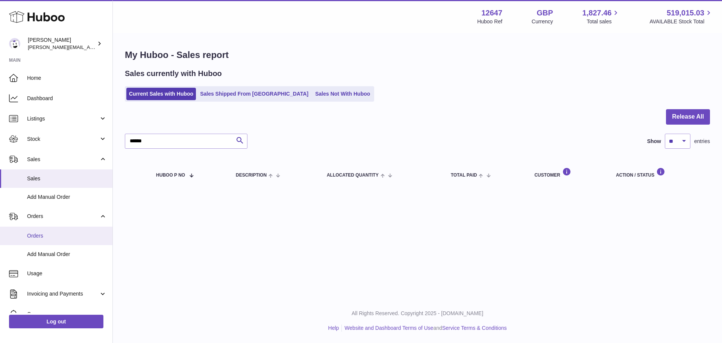
click at [69, 233] on span "Orders" at bounding box center [67, 235] width 80 height 7
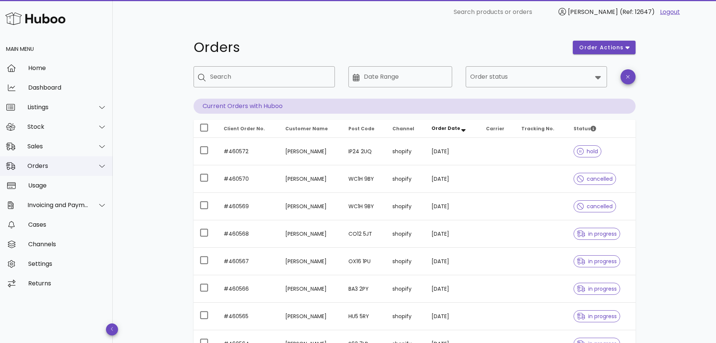
click at [61, 159] on div "Orders" at bounding box center [56, 166] width 113 height 20
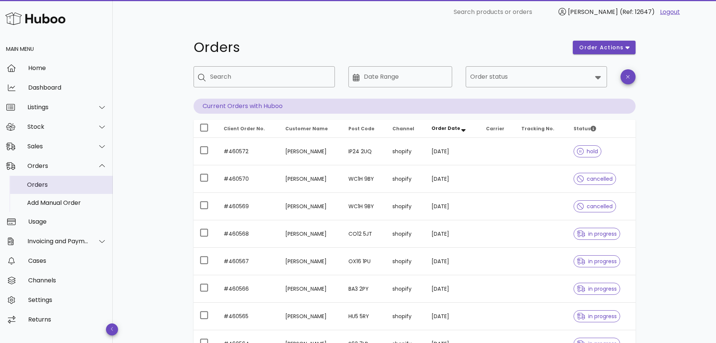
click at [67, 182] on div "Orders" at bounding box center [67, 184] width 80 height 7
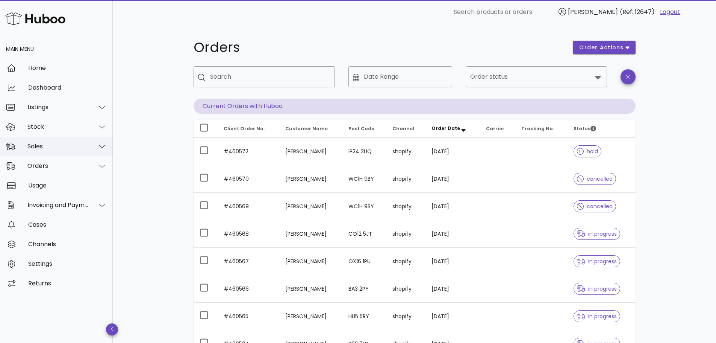
drag, startPoint x: 68, startPoint y: 150, endPoint x: 70, endPoint y: 155, distance: 4.7
click at [70, 150] on div "Sales" at bounding box center [56, 146] width 113 height 20
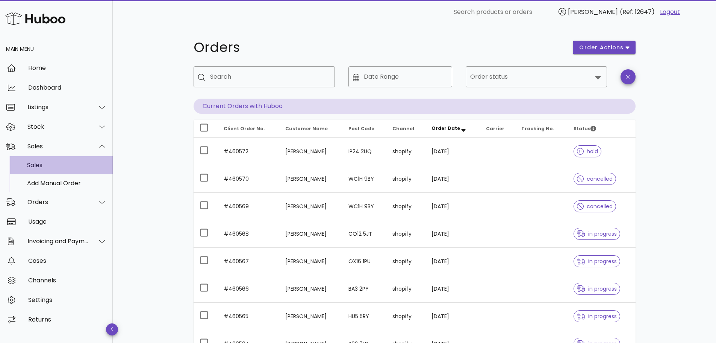
click at [71, 168] on div "Sales" at bounding box center [67, 164] width 80 height 7
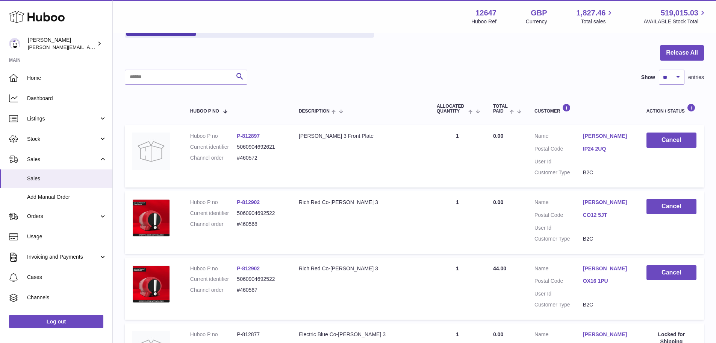
scroll to position [75, 0]
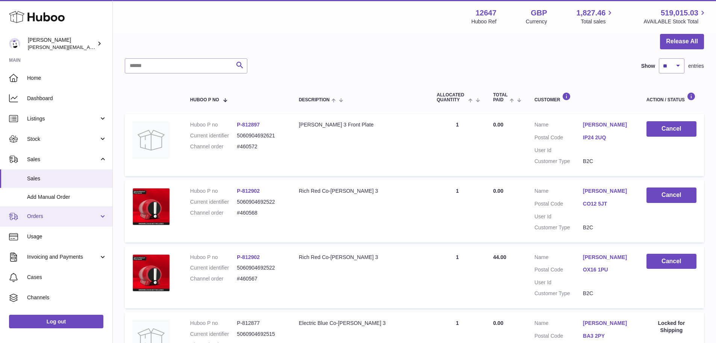
click at [61, 219] on span "Orders" at bounding box center [63, 215] width 72 height 7
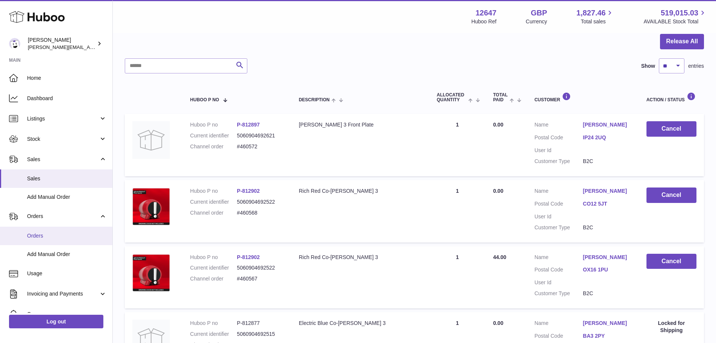
click at [61, 232] on span "Orders" at bounding box center [67, 235] width 80 height 7
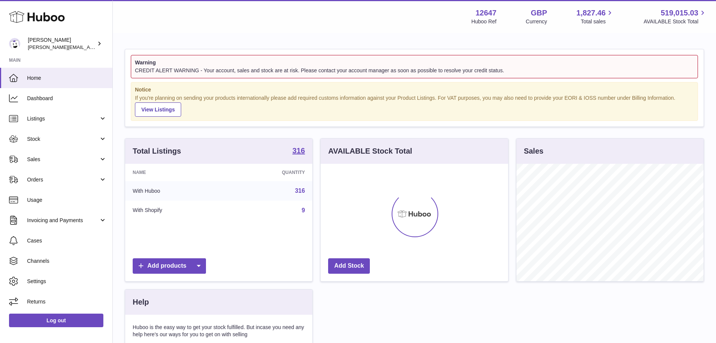
scroll to position [117, 188]
click at [49, 179] on span "Orders" at bounding box center [63, 179] width 72 height 7
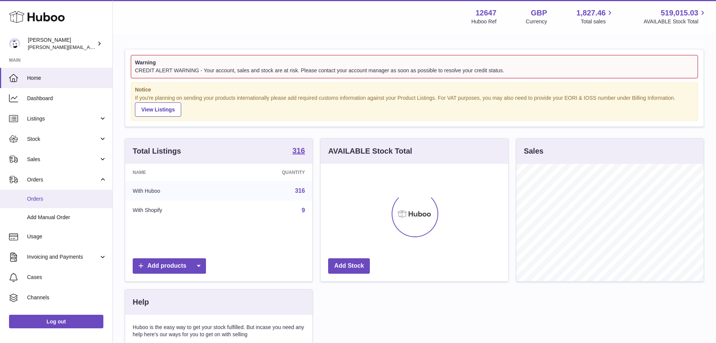
click at [62, 197] on span "Orders" at bounding box center [67, 198] width 80 height 7
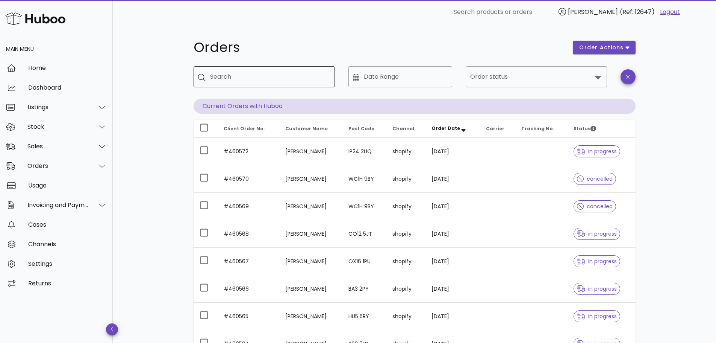
click at [245, 80] on input "Search" at bounding box center [269, 77] width 119 height 12
type input "******"
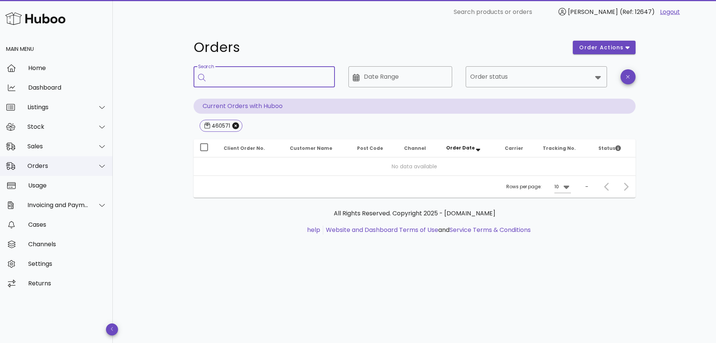
click at [59, 170] on div "Orders" at bounding box center [56, 166] width 113 height 20
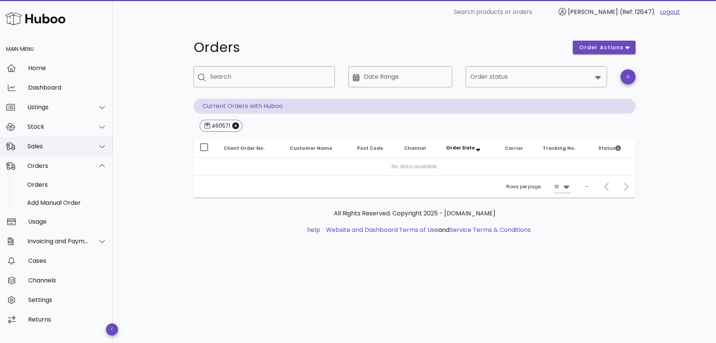
click at [58, 145] on div "Sales" at bounding box center [57, 145] width 61 height 7
click at [54, 164] on div "Sales" at bounding box center [67, 164] width 80 height 7
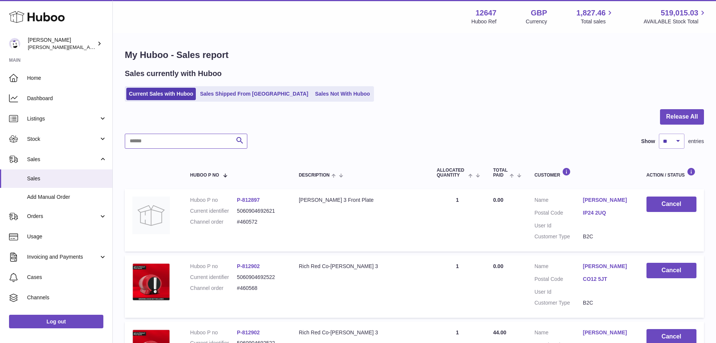
click at [193, 142] on input "text" at bounding box center [186, 140] width 123 height 15
type input "******"
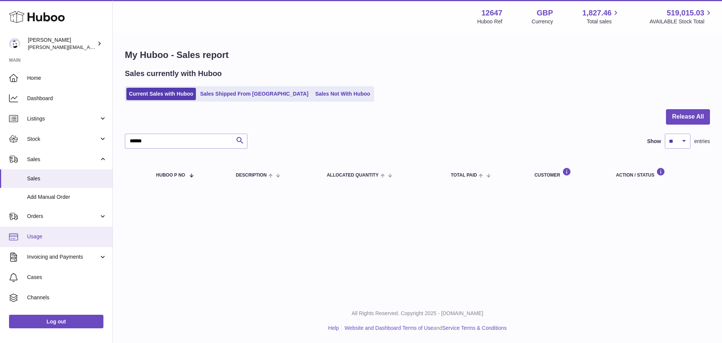
click at [52, 229] on link "Usage" at bounding box center [56, 236] width 112 height 20
click at [55, 223] on link "Orders" at bounding box center [56, 216] width 112 height 20
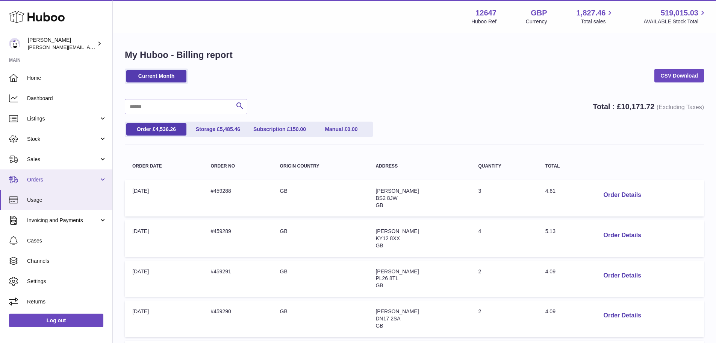
click at [78, 179] on span "Orders" at bounding box center [63, 179] width 72 height 7
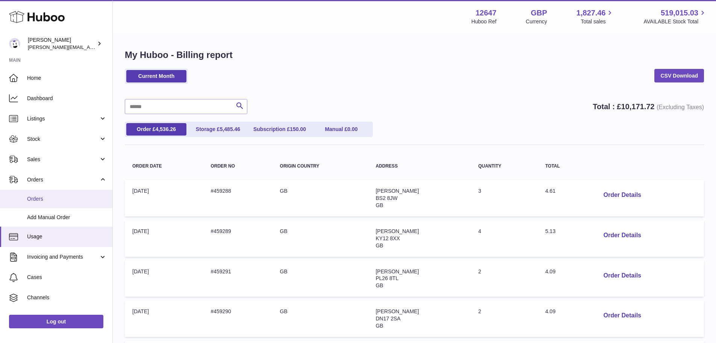
click at [82, 197] on span "Orders" at bounding box center [67, 198] width 80 height 7
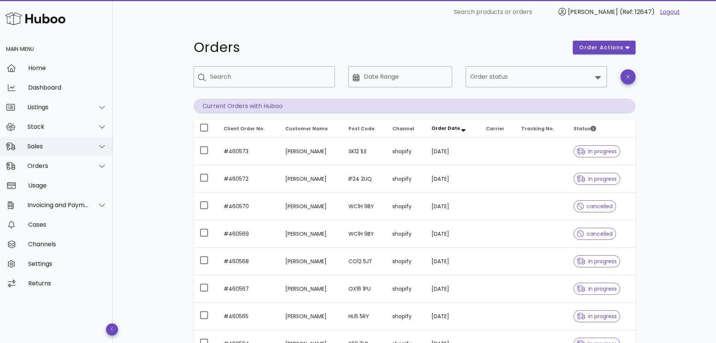
click at [52, 149] on div "Sales" at bounding box center [57, 145] width 61 height 7
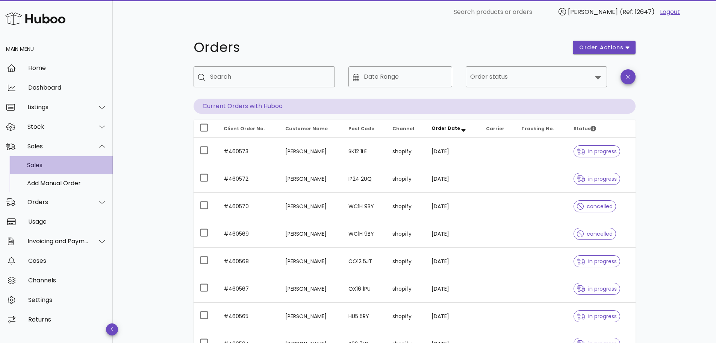
click at [61, 166] on div "Sales" at bounding box center [67, 164] width 80 height 7
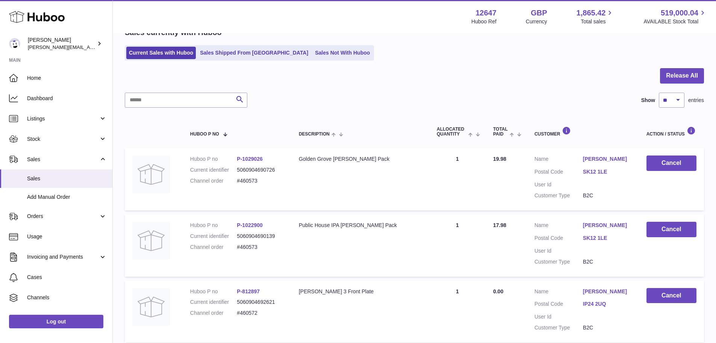
scroll to position [38, 0]
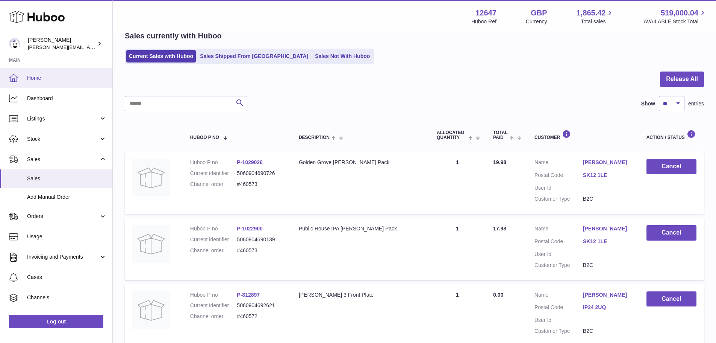
click at [59, 83] on link "Home" at bounding box center [56, 78] width 112 height 20
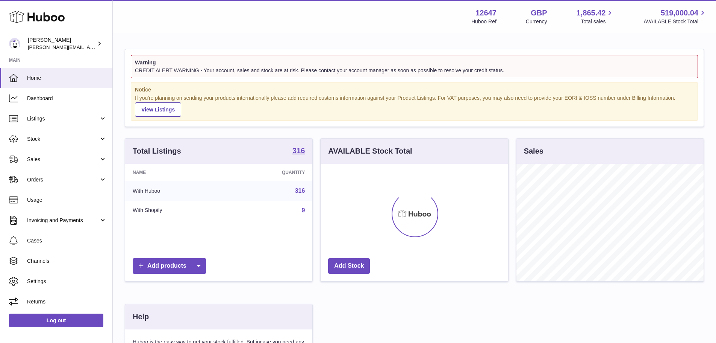
scroll to position [117, 188]
